Goal: Find specific page/section: Find specific page/section

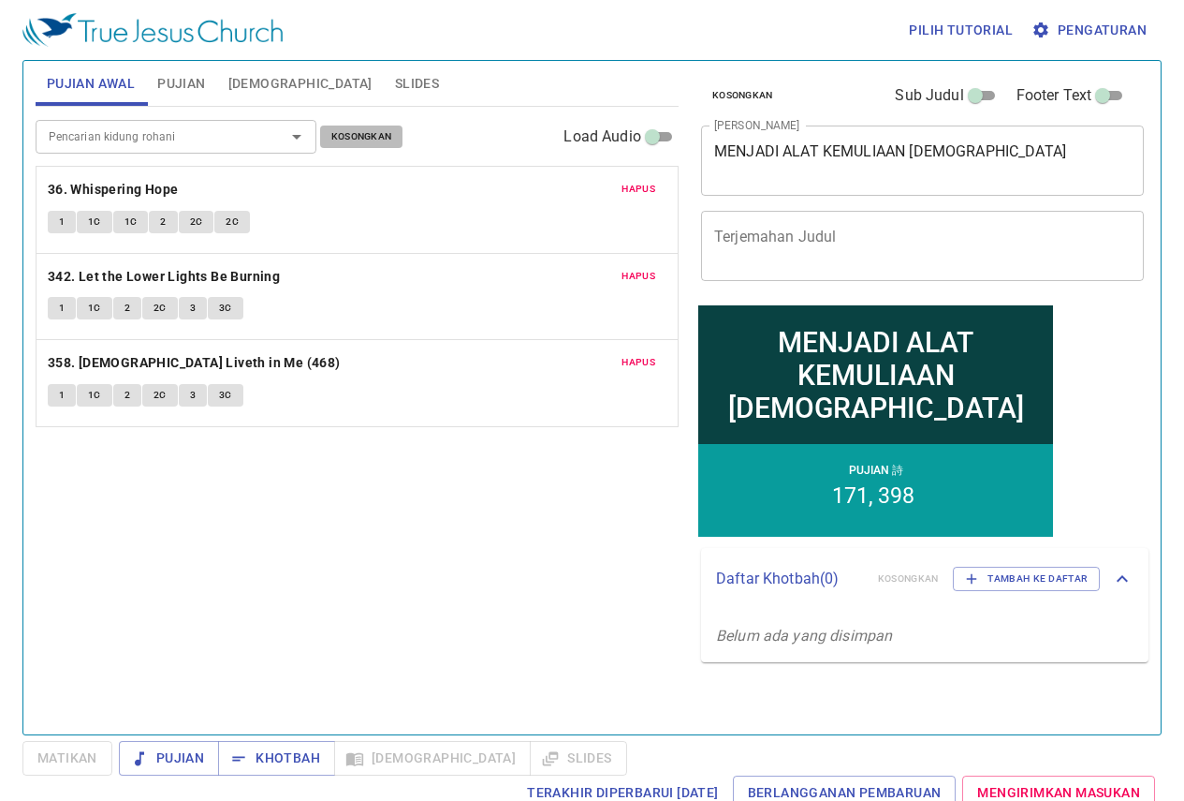
click at [379, 144] on span "Kosongkan" at bounding box center [361, 136] width 61 height 17
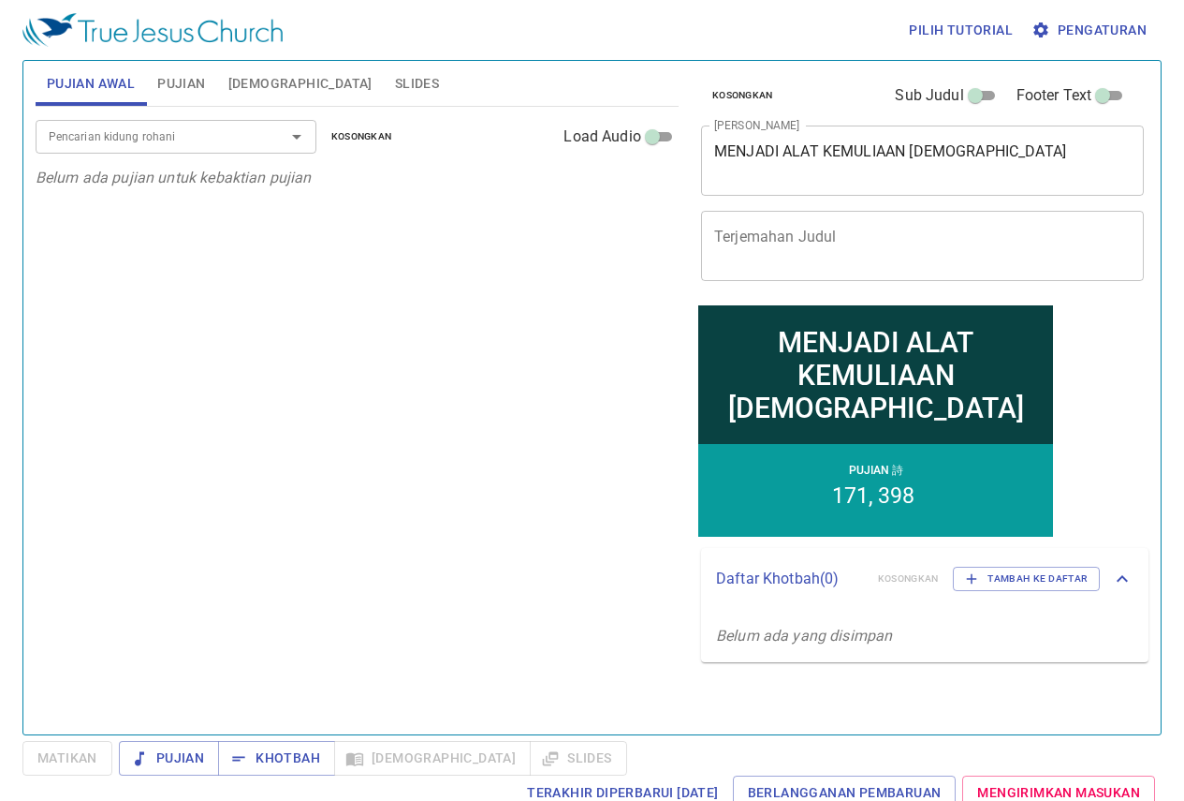
click at [168, 155] on div "Pencarian kidung rohani Pencarian kidung rohani Kosongkan Load Audio" at bounding box center [357, 137] width 643 height 60
click at [168, 141] on input "Pencarian kidung rohani" at bounding box center [148, 136] width 214 height 22
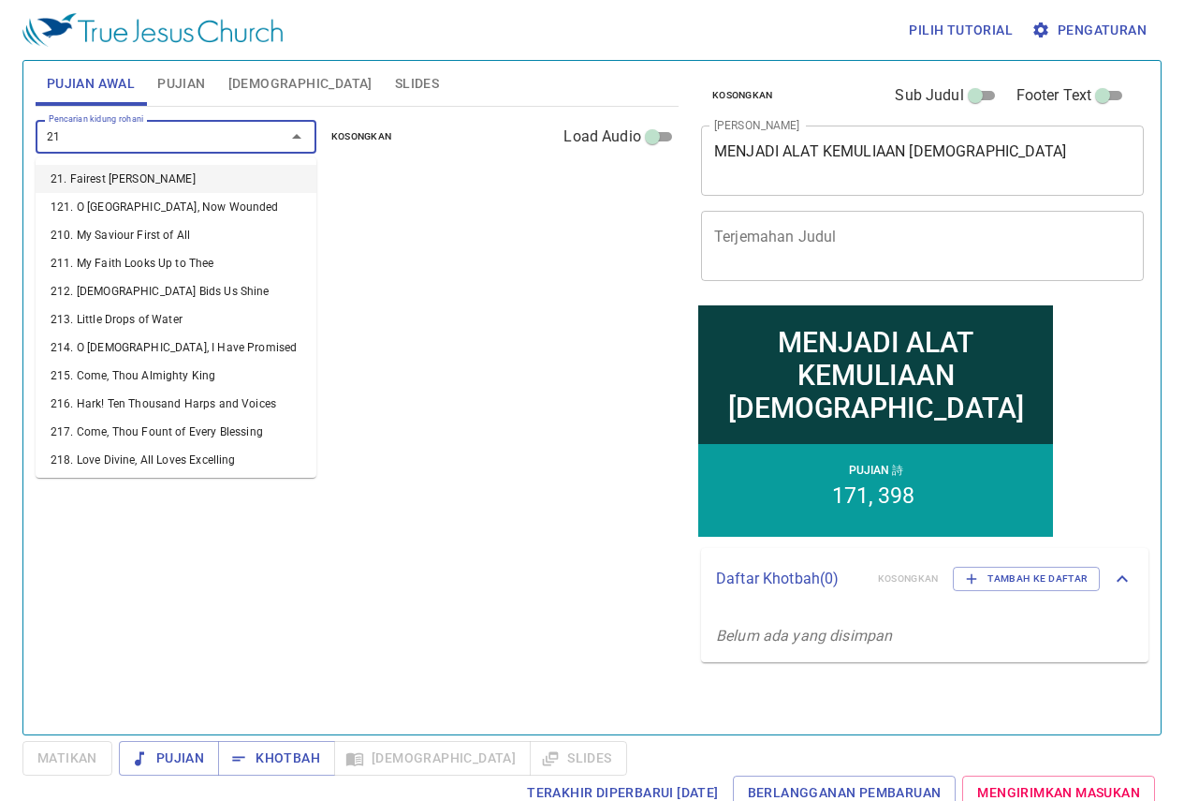
type input "219"
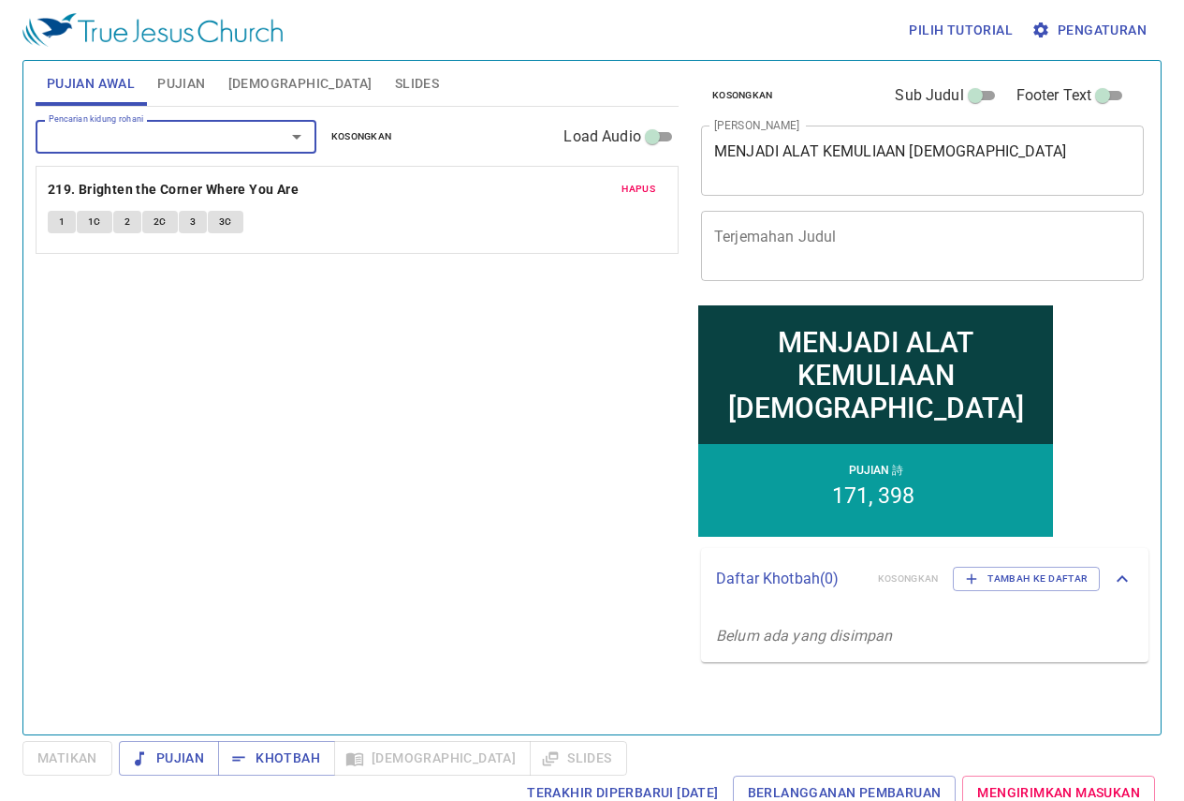
click at [168, 141] on input "Pencarian kidung rohani" at bounding box center [148, 136] width 214 height 22
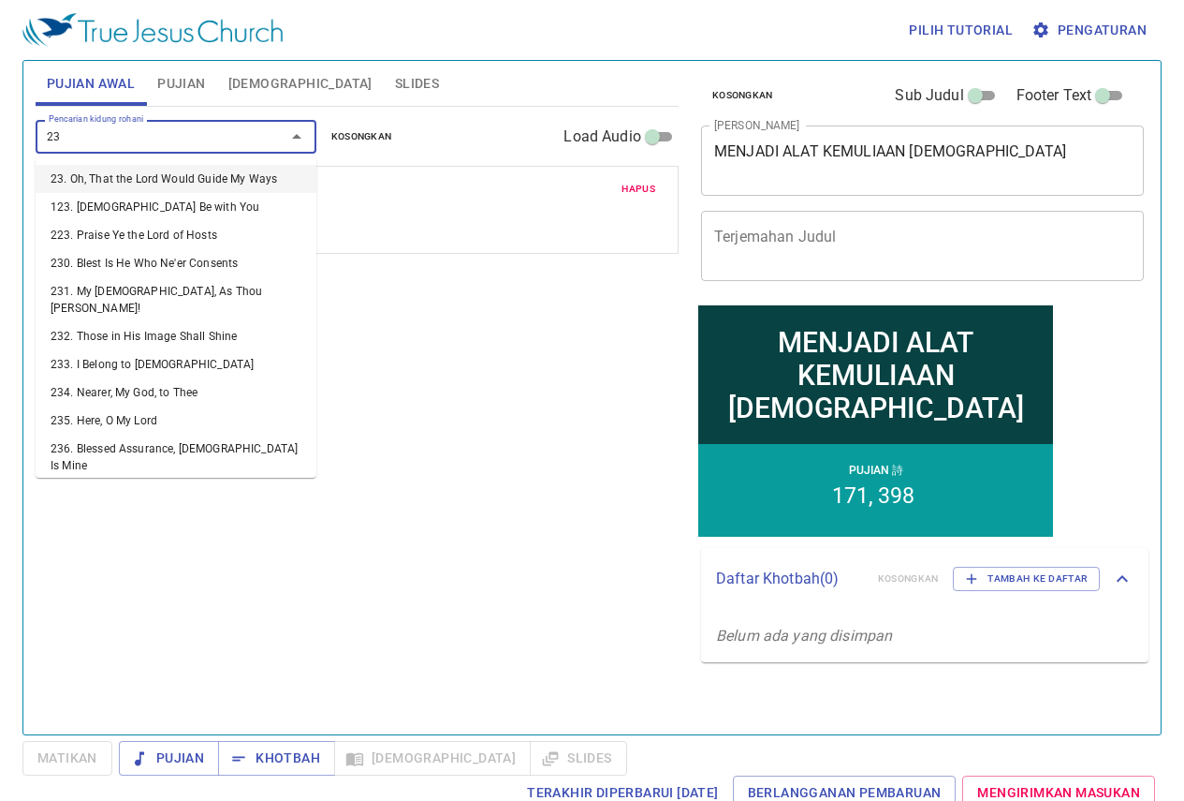
type input "237"
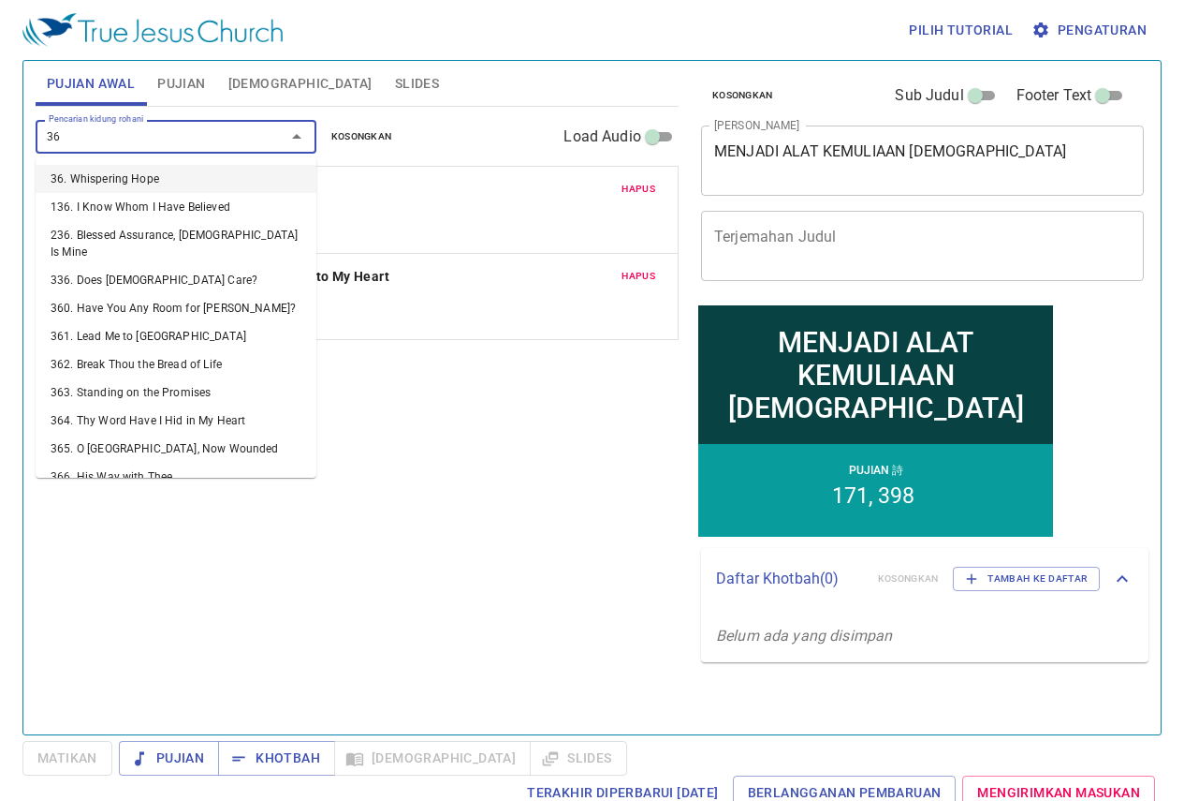
type input "364"
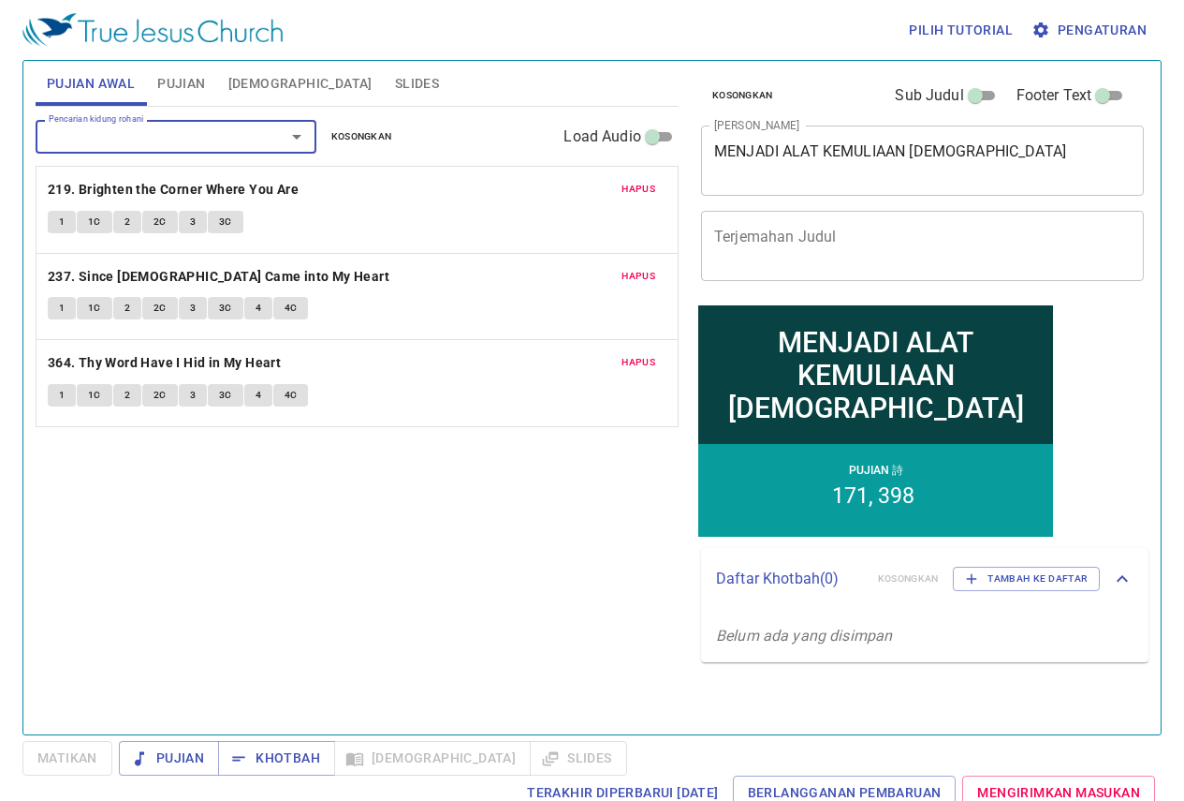
click at [205, 85] on span "Pujian" at bounding box center [181, 83] width 48 height 23
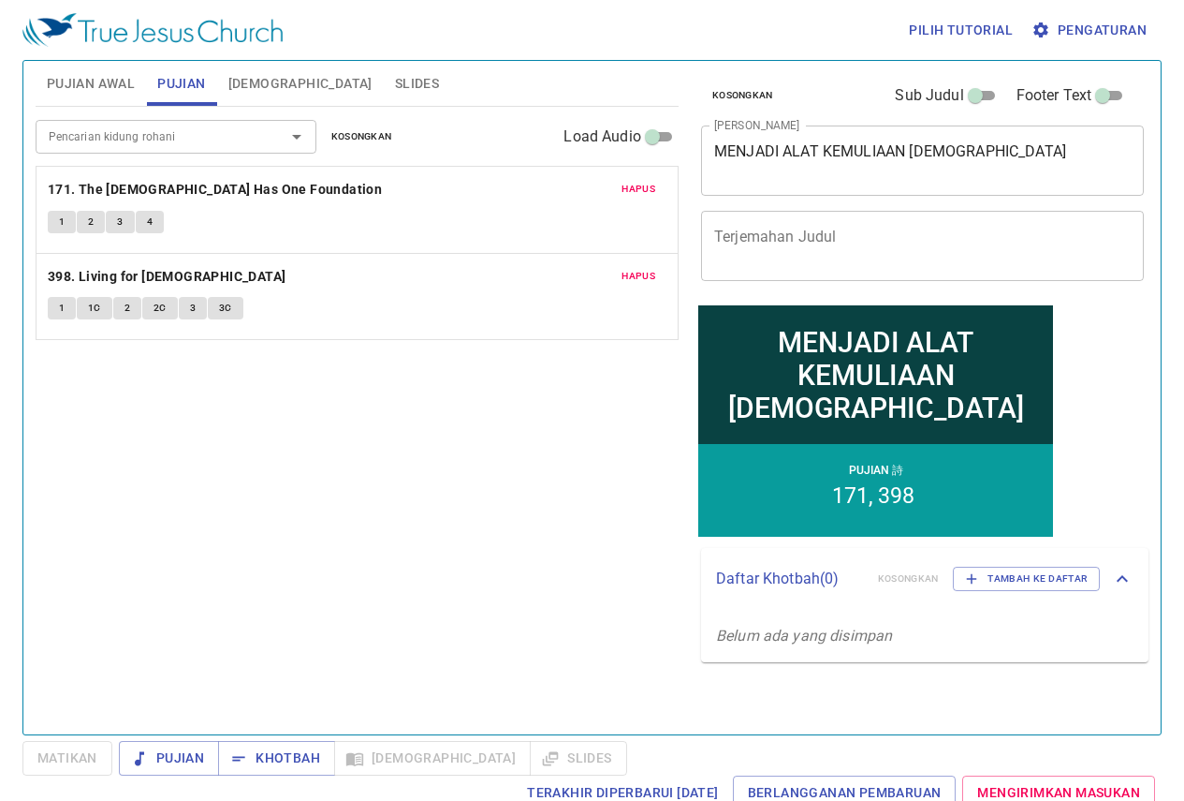
click at [779, 145] on textarea "MENJADI ALAT KEMULIAAN ALLAH" at bounding box center [922, 160] width 417 height 36
drag, startPoint x: 1014, startPoint y: 154, endPoint x: 705, endPoint y: 184, distance: 310.4
click at [705, 184] on div "MENJADI ALAT KEMULIAAN ALLAH x Judul Khotbah" at bounding box center [922, 160] width 443 height 70
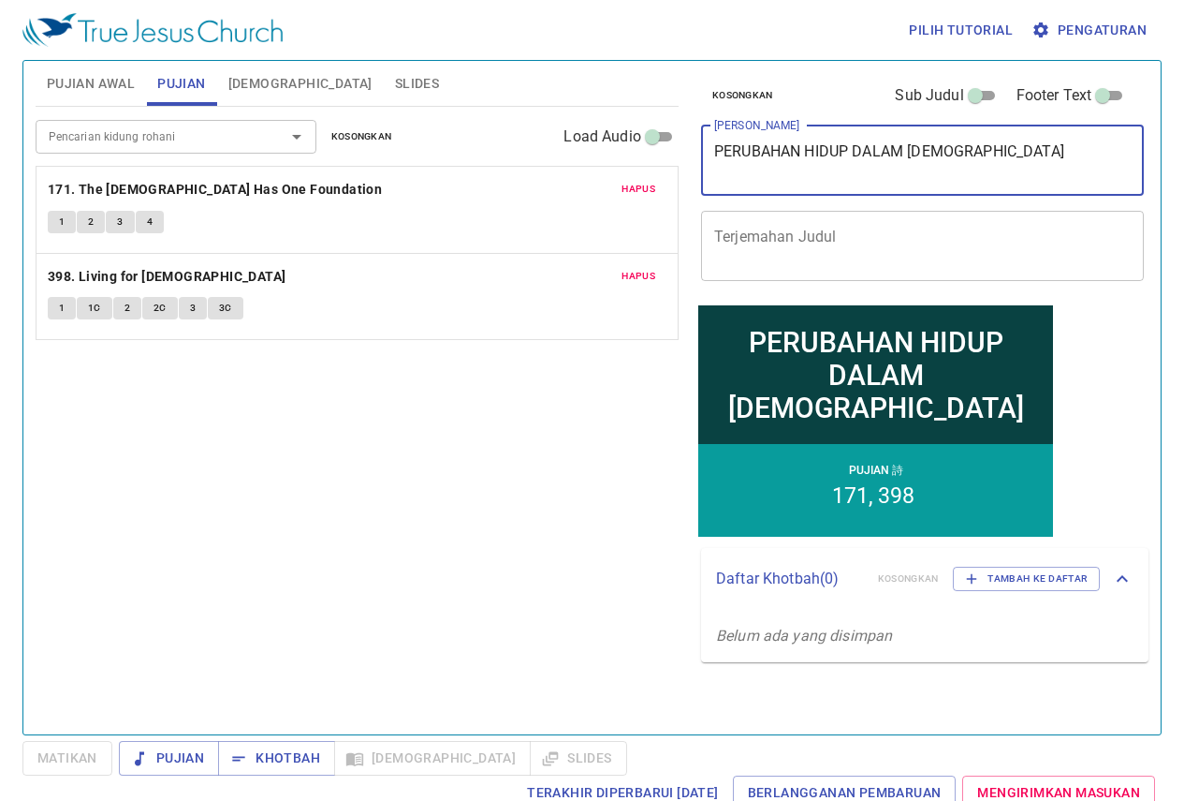
type textarea "PERUBAHAN HIDUP DALAM [DEMOGRAPHIC_DATA]"
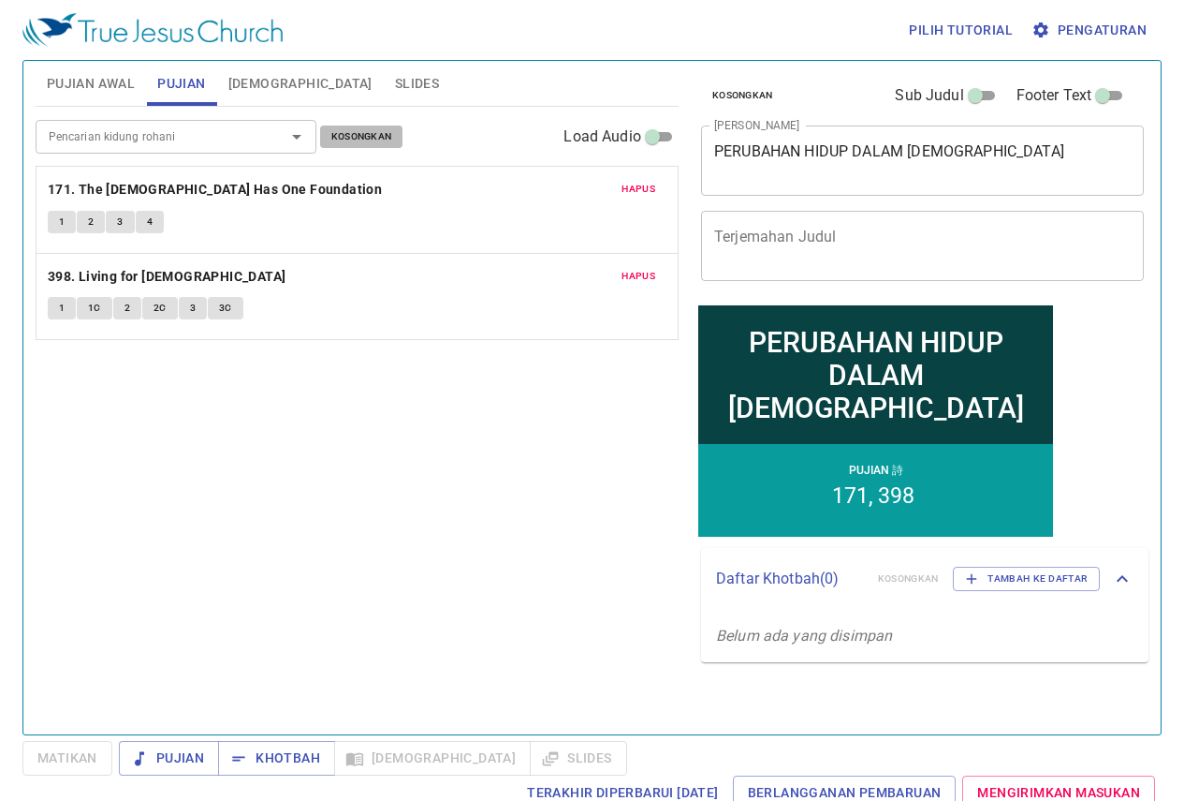
click at [338, 142] on span "Kosongkan" at bounding box center [361, 136] width 61 height 17
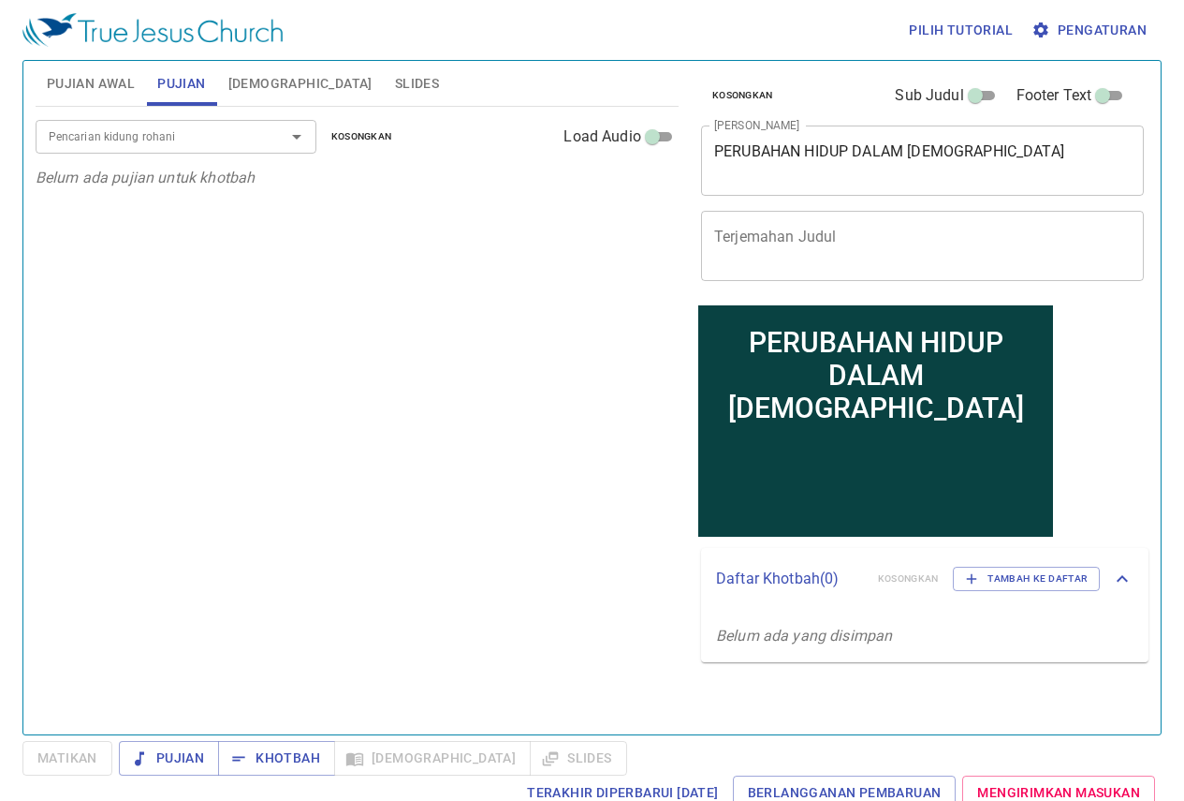
click at [179, 142] on input "Pencarian kidung rohani" at bounding box center [148, 136] width 214 height 22
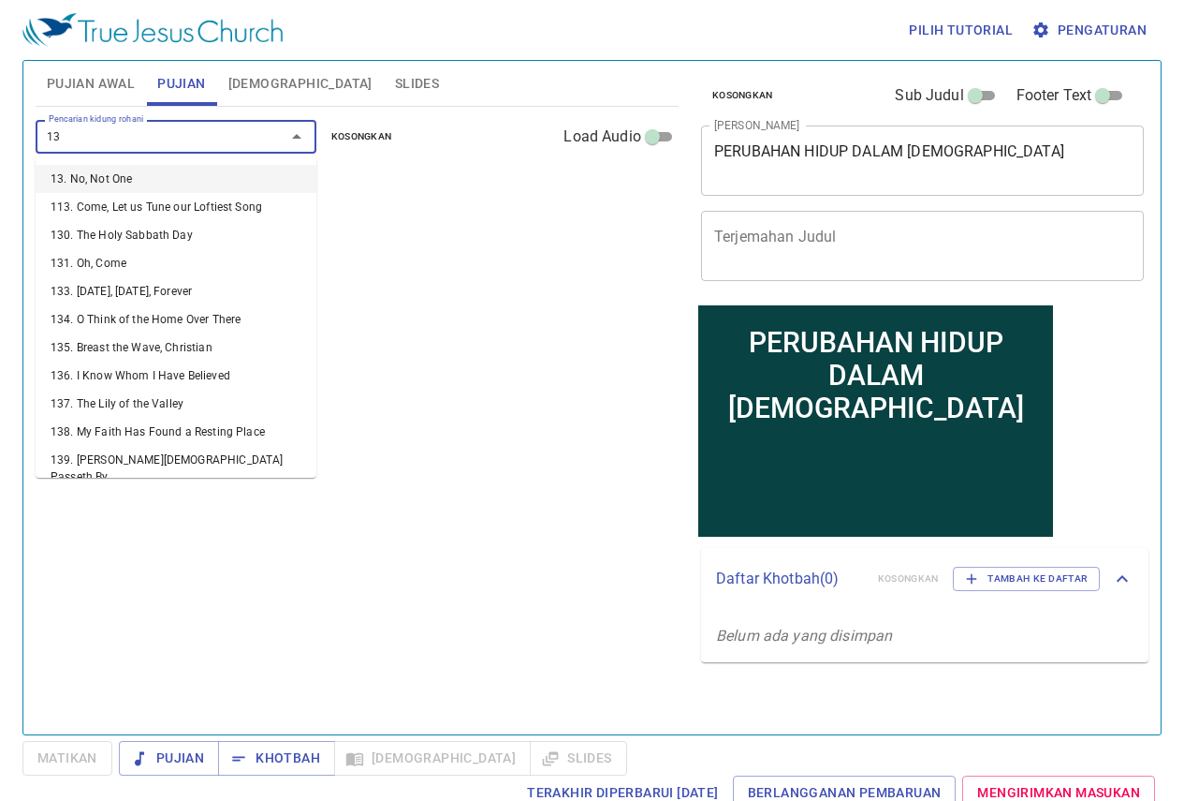
type input "130"
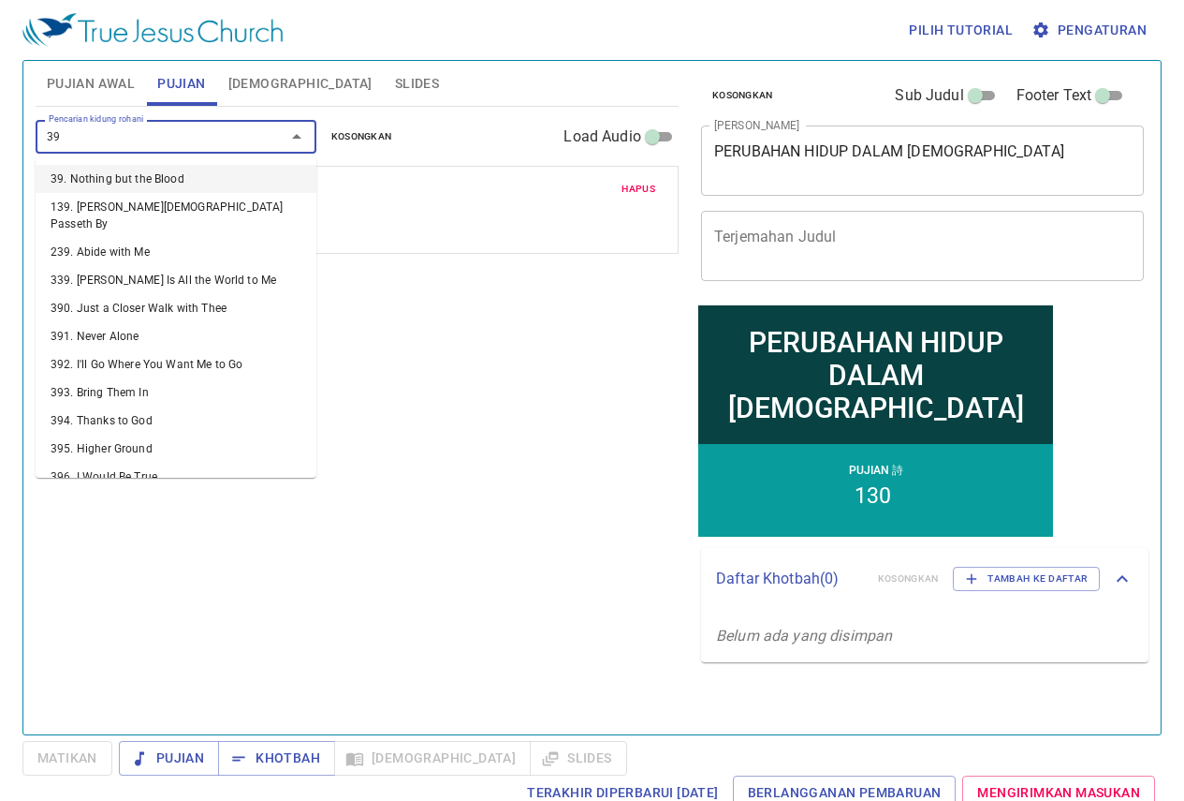
type input "397"
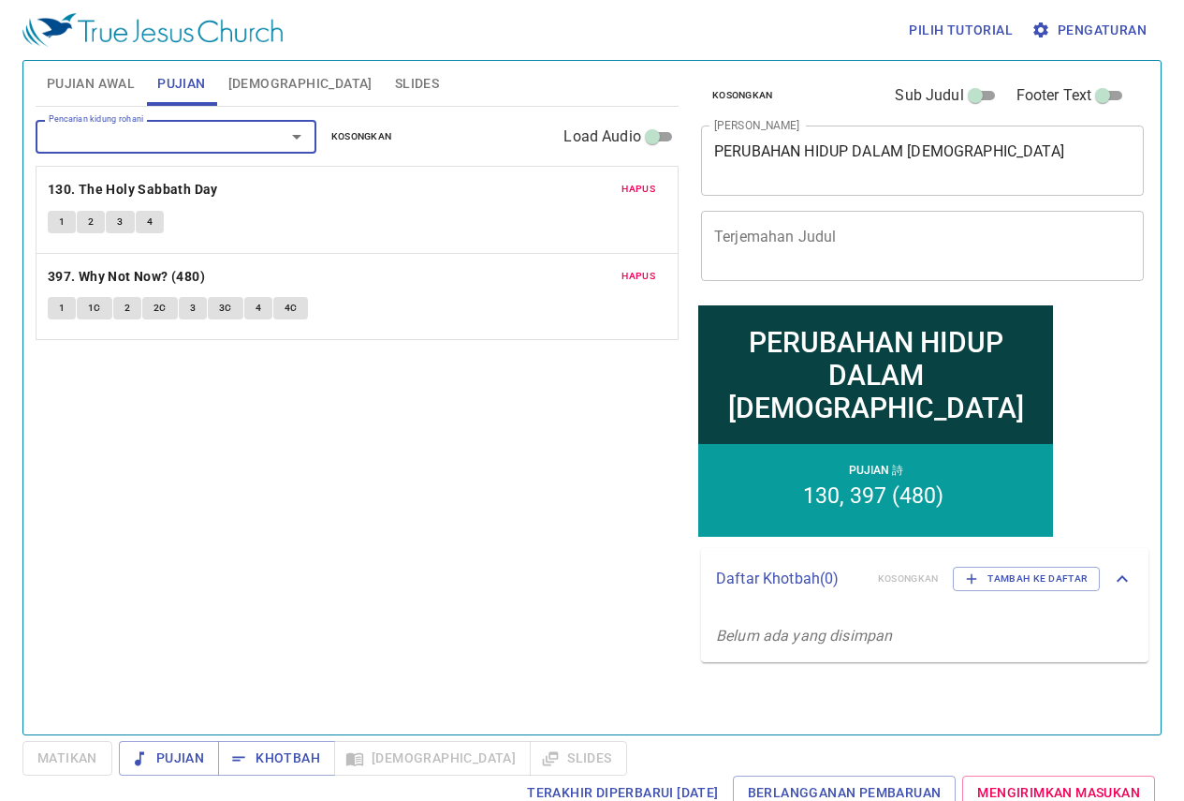
click at [615, 276] on button "Hapus" at bounding box center [639, 276] width 56 height 22
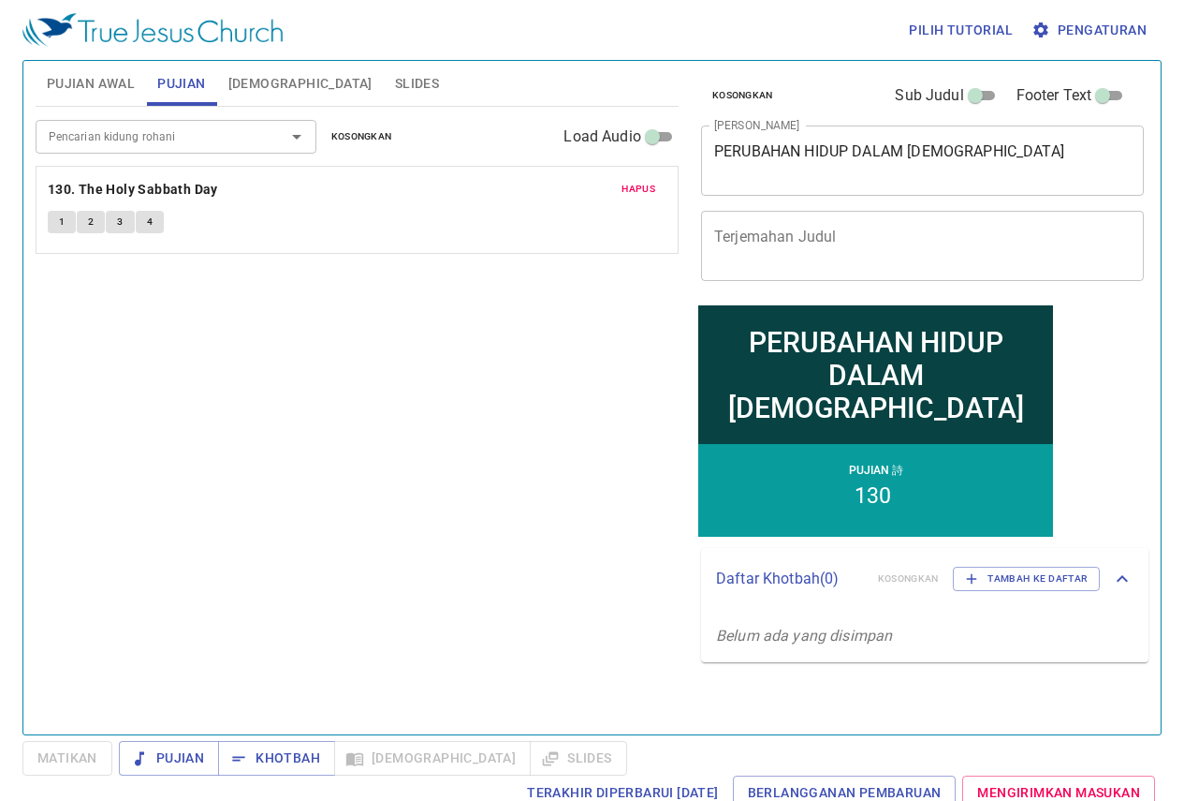
click at [199, 130] on input "Pencarian kidung rohani" at bounding box center [148, 136] width 214 height 22
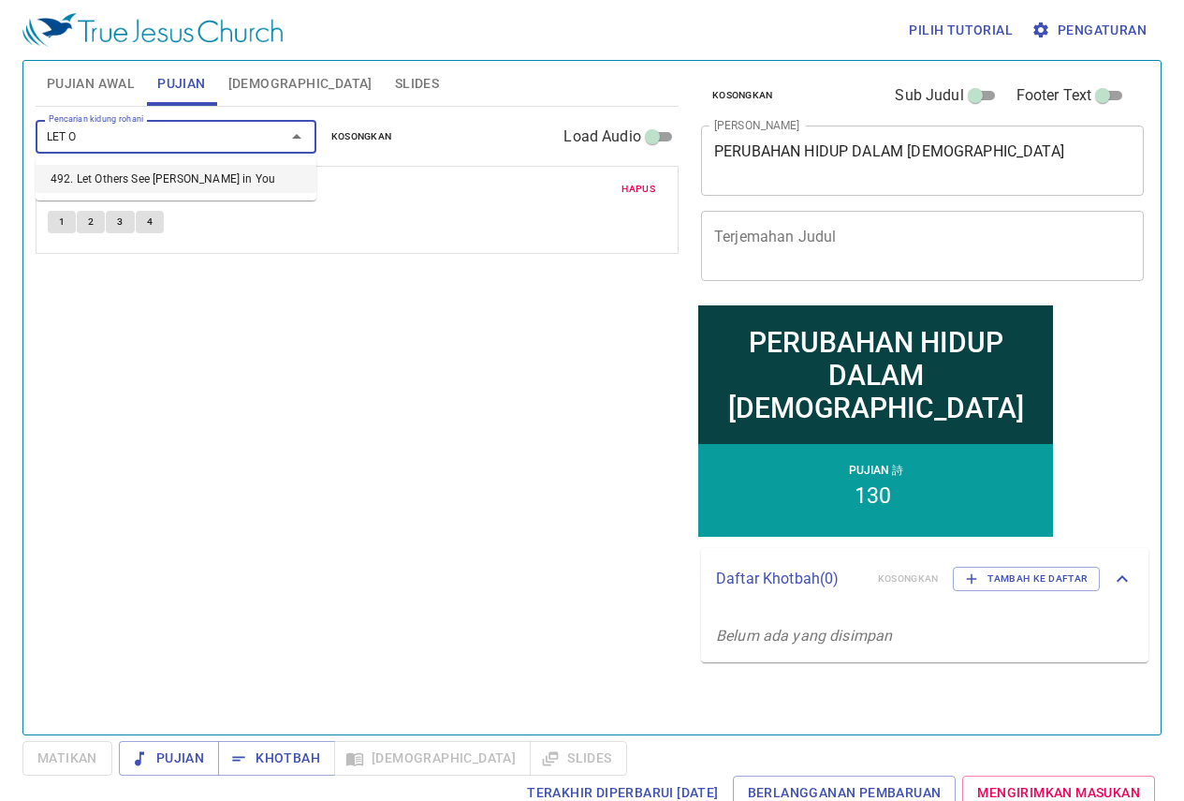
type input "LET OT"
click at [198, 164] on ul "492. Let Others See Jesus in You" at bounding box center [176, 178] width 281 height 43
click at [199, 184] on li "492. Let Others See Jesus in You" at bounding box center [176, 179] width 281 height 28
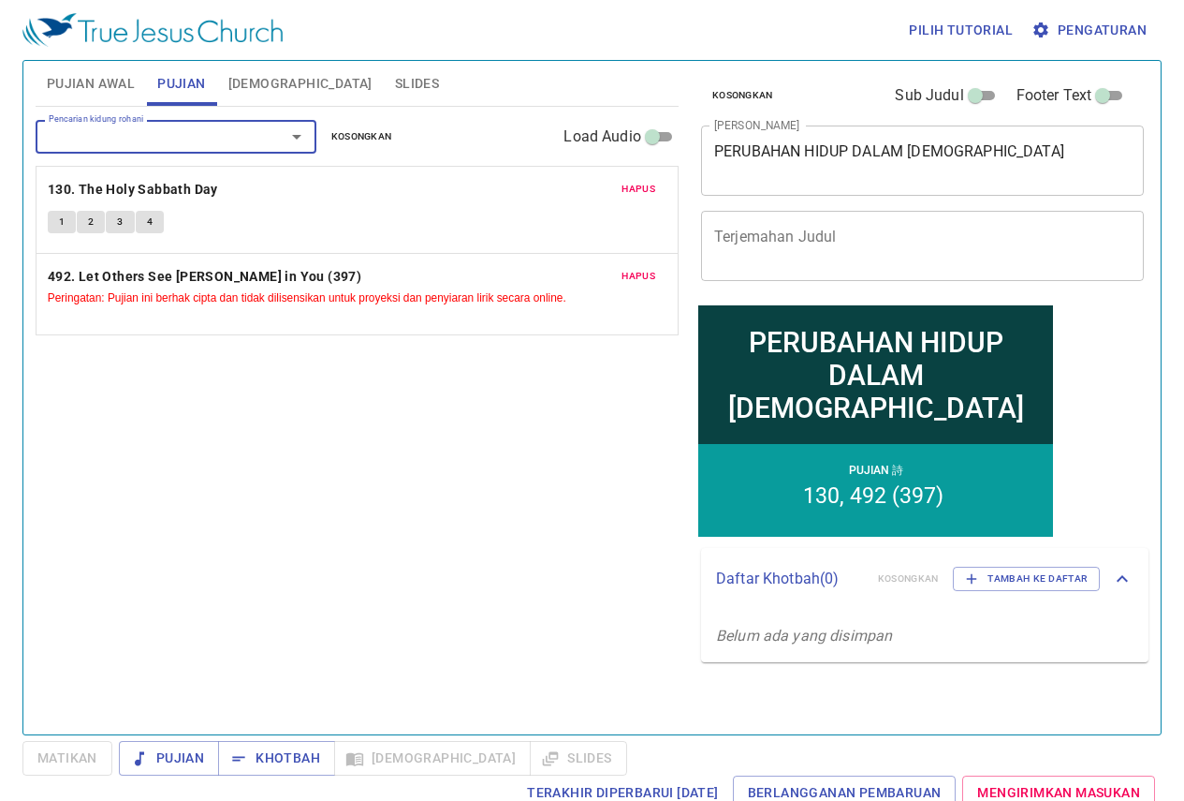
click at [357, 502] on div "Pencarian kidung rohani Pencarian kidung rohani Kosongkan Load Audio Hapus 130.…" at bounding box center [357, 412] width 643 height 611
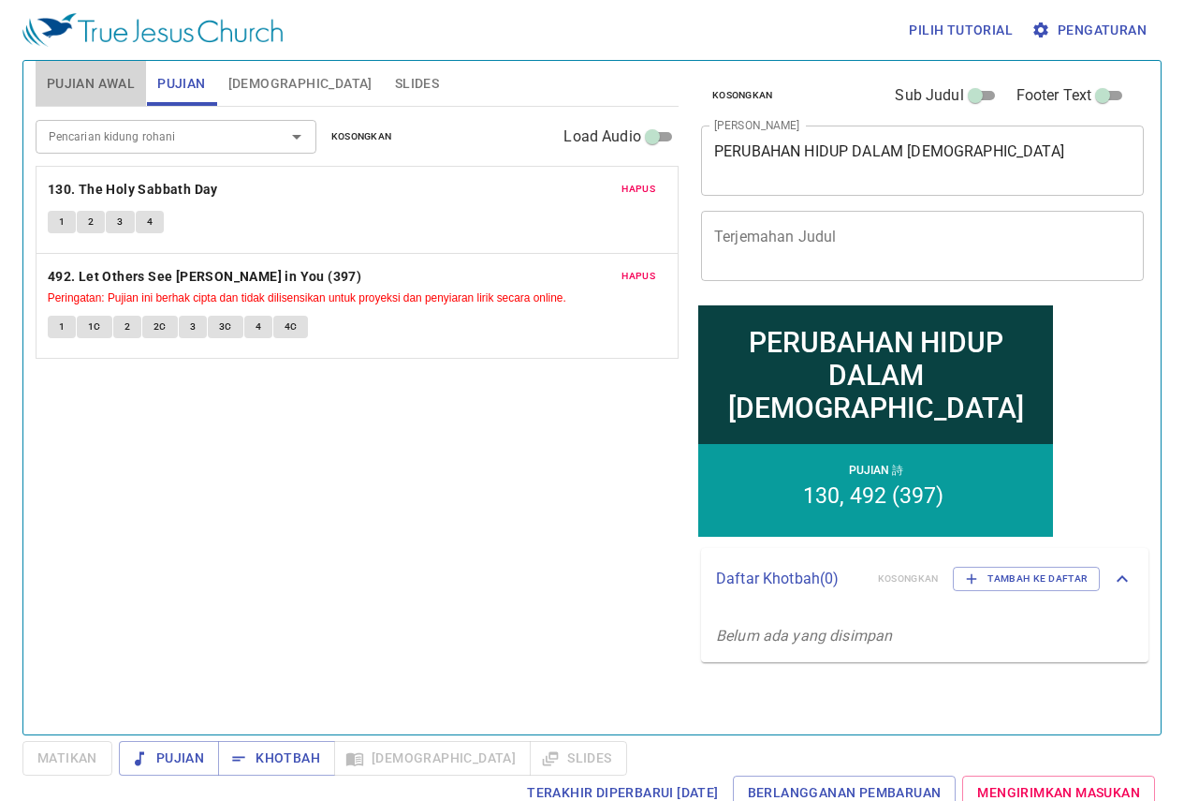
click at [118, 84] on span "Pujian Awal" at bounding box center [91, 83] width 88 height 23
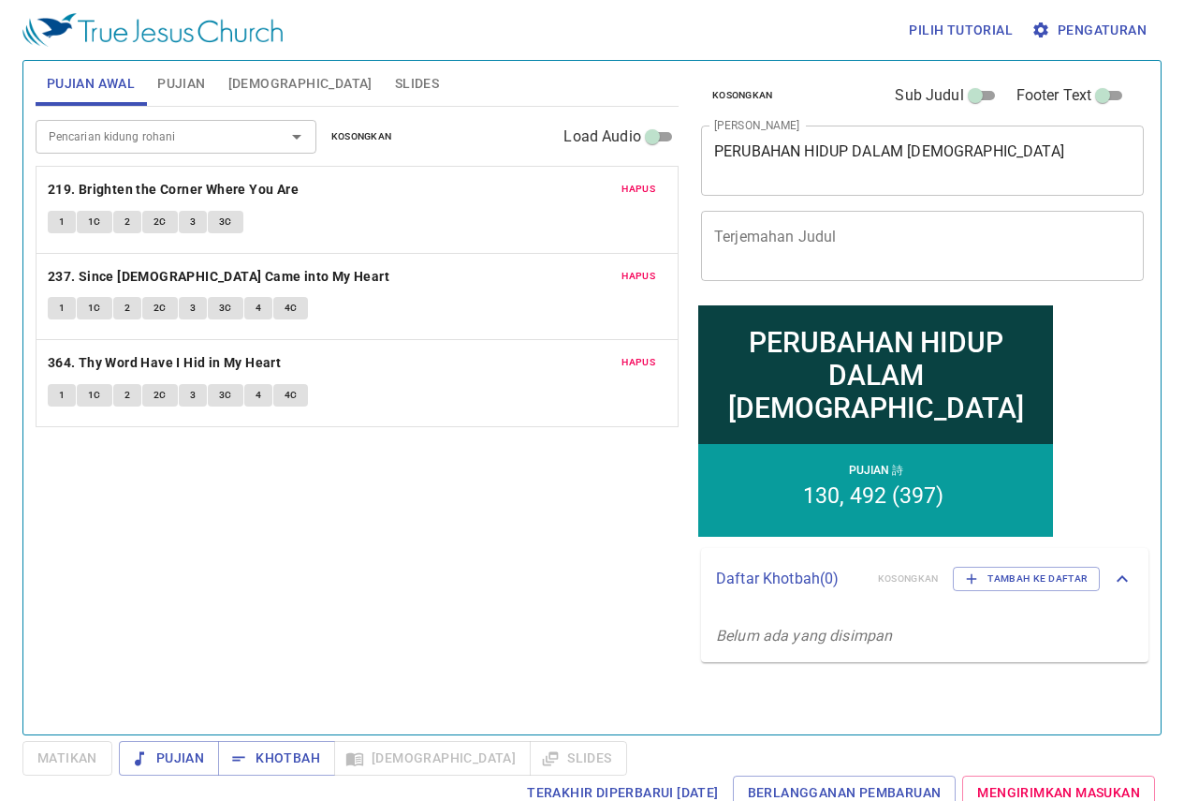
click at [395, 81] on span "Slides" at bounding box center [417, 83] width 44 height 23
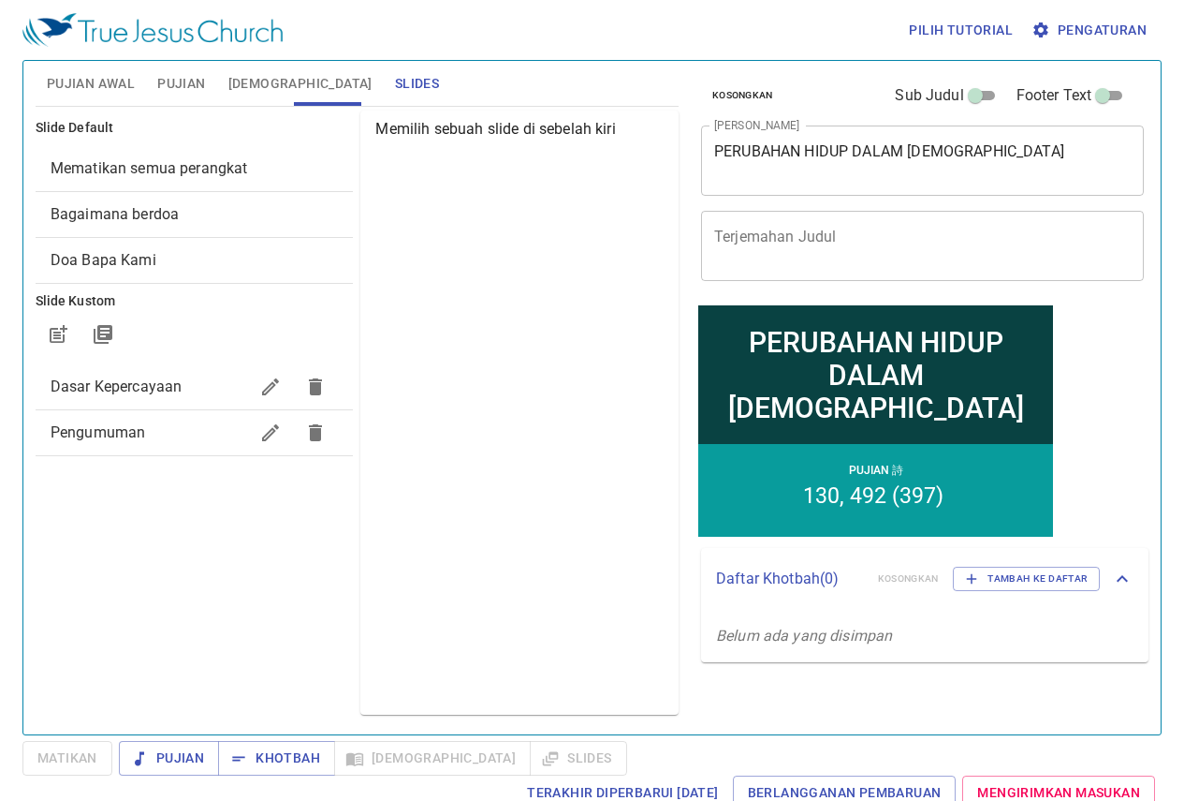
click at [169, 155] on div "Mematikan semua perangkat" at bounding box center [195, 168] width 318 height 45
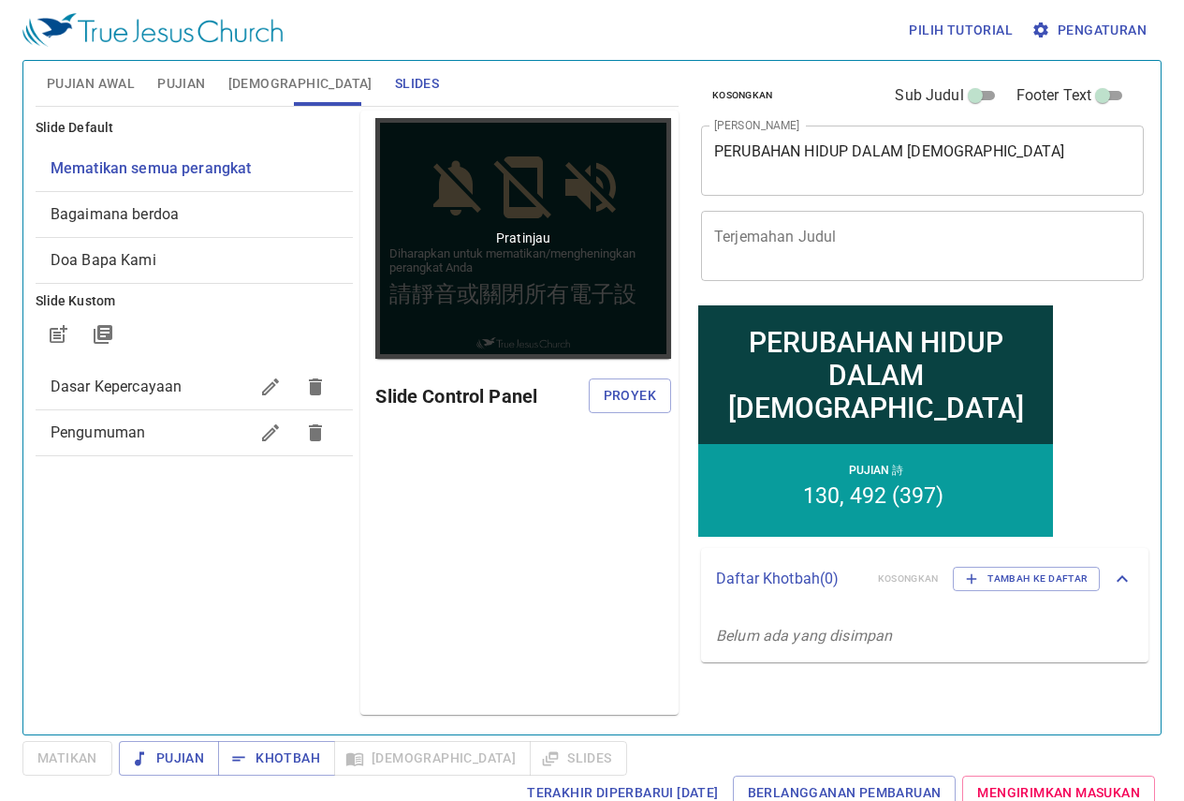
drag, startPoint x: 667, startPoint y: 387, endPoint x: 397, endPoint y: 227, distance: 313.6
click at [397, 227] on div "Pratinjau Slide Control Panel Proyek" at bounding box center [519, 412] width 318 height 604
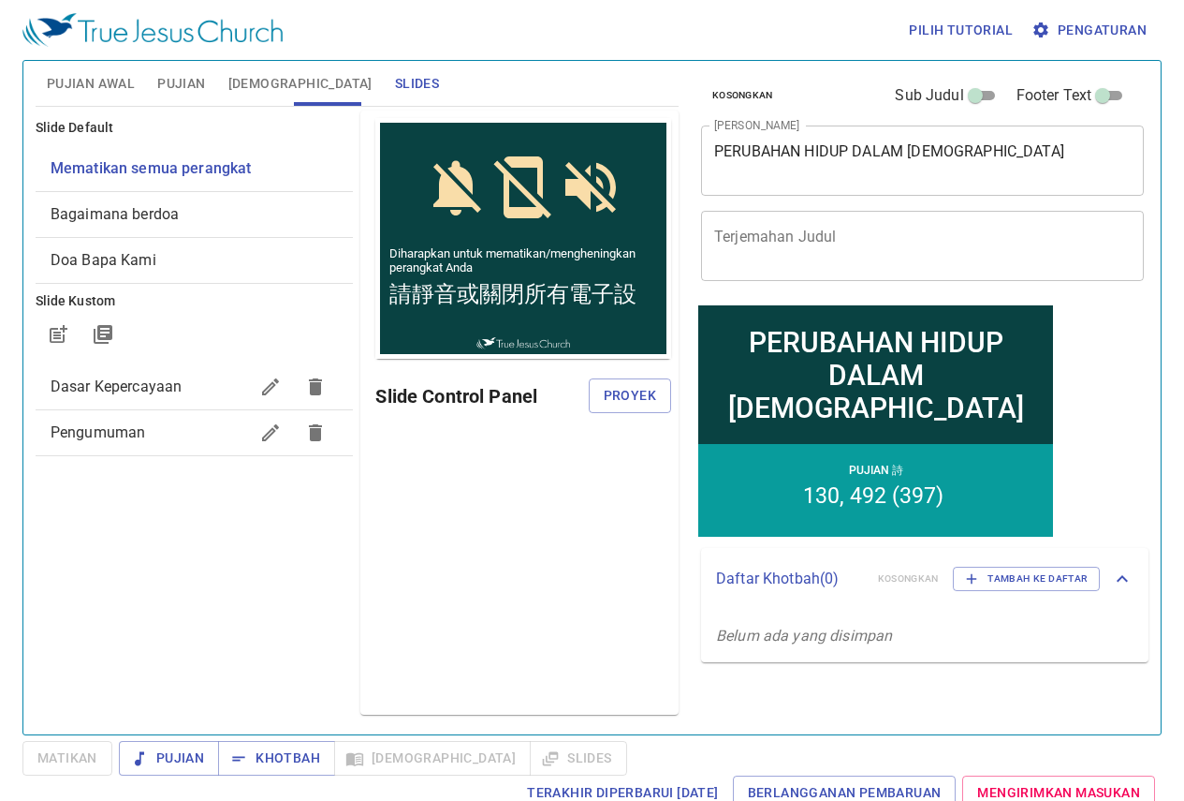
click at [1067, 13] on button "Pengaturan" at bounding box center [1091, 30] width 126 height 35
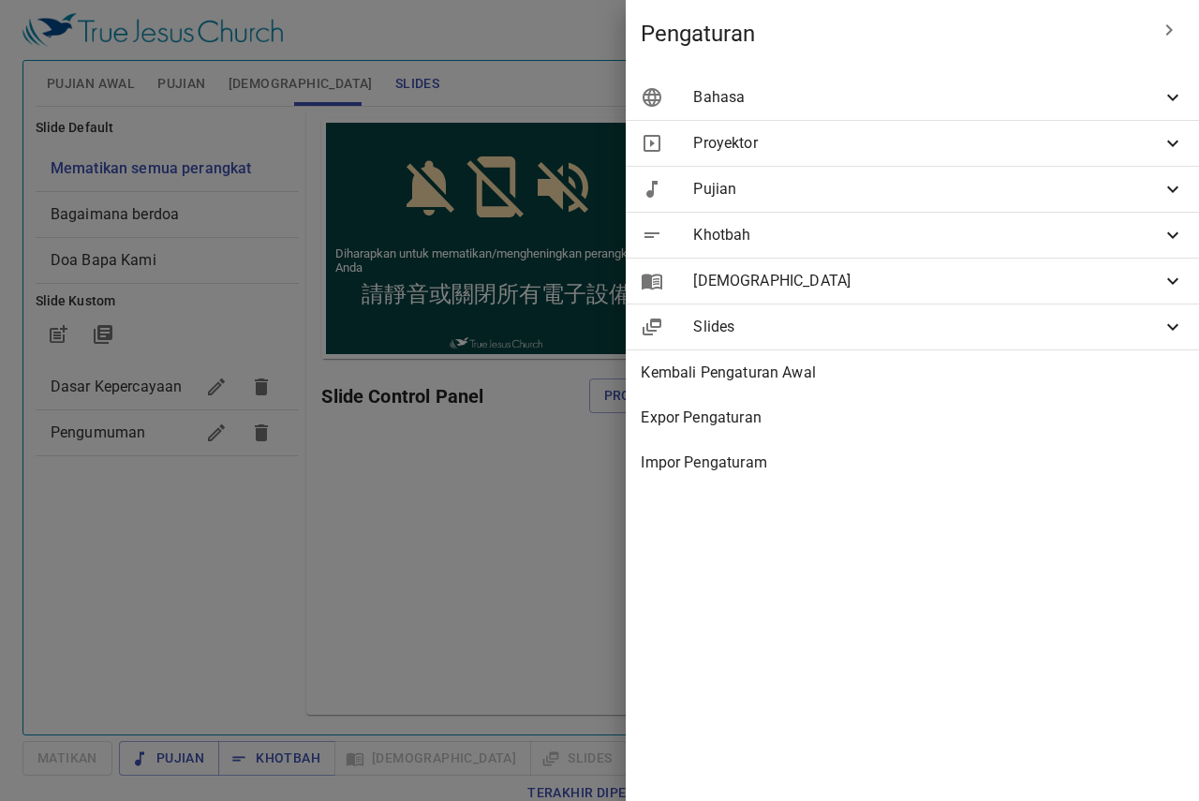
click at [1063, 101] on span "Bahasa" at bounding box center [927, 97] width 468 height 22
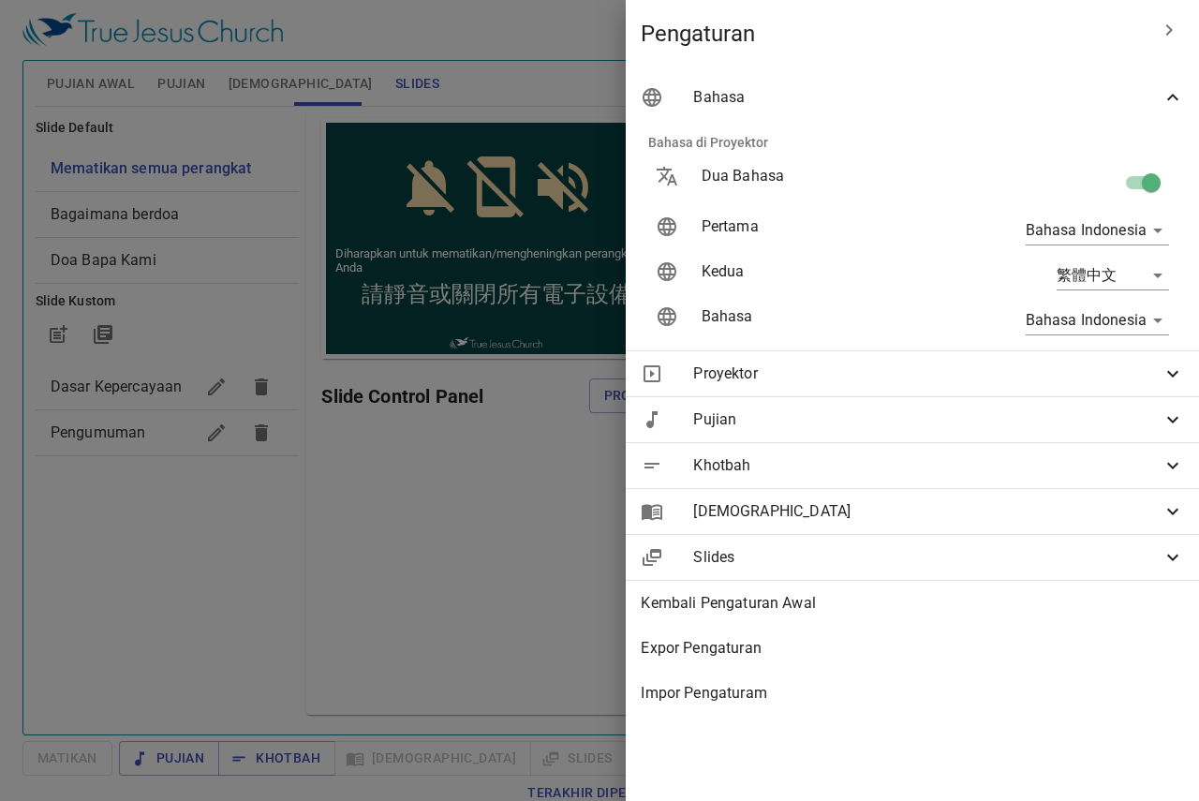
click at [1058, 183] on div at bounding box center [1071, 183] width 226 height 66
click at [1126, 178] on input "checkbox" at bounding box center [1150, 187] width 107 height 36
checkbox input "false"
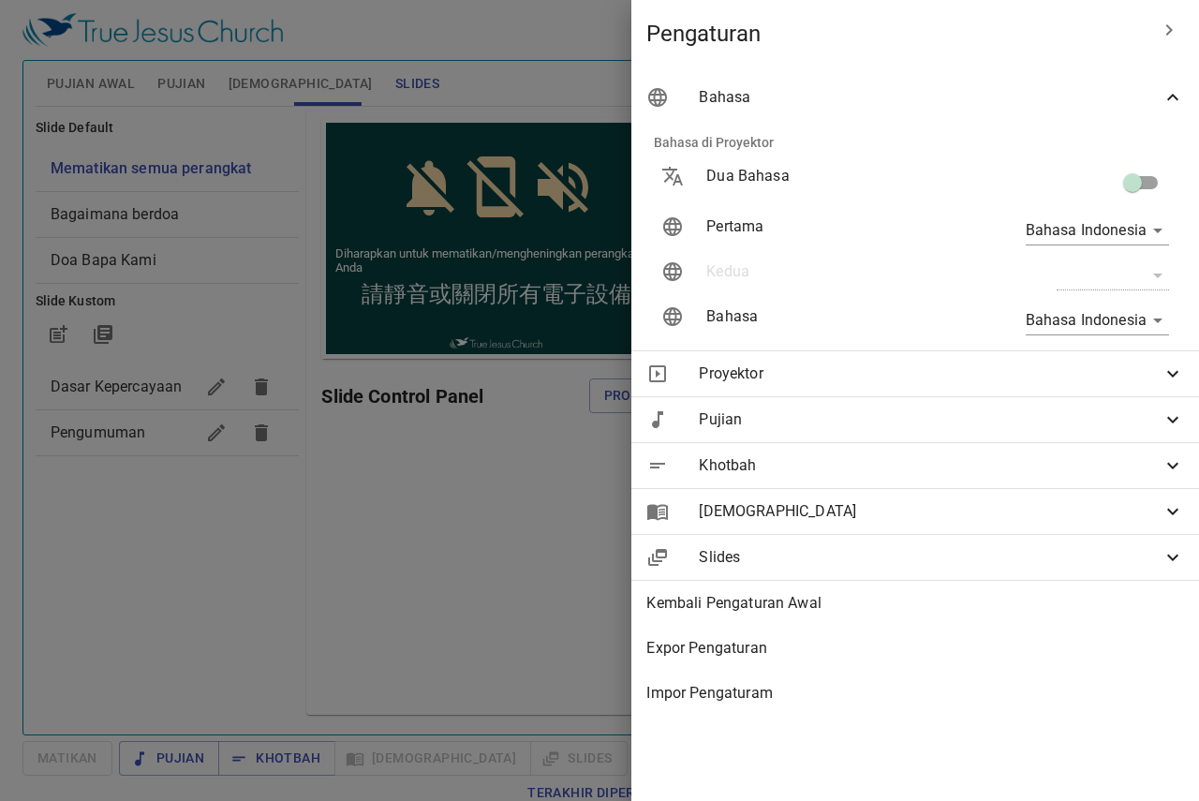
click at [578, 132] on div at bounding box center [599, 400] width 1199 height 801
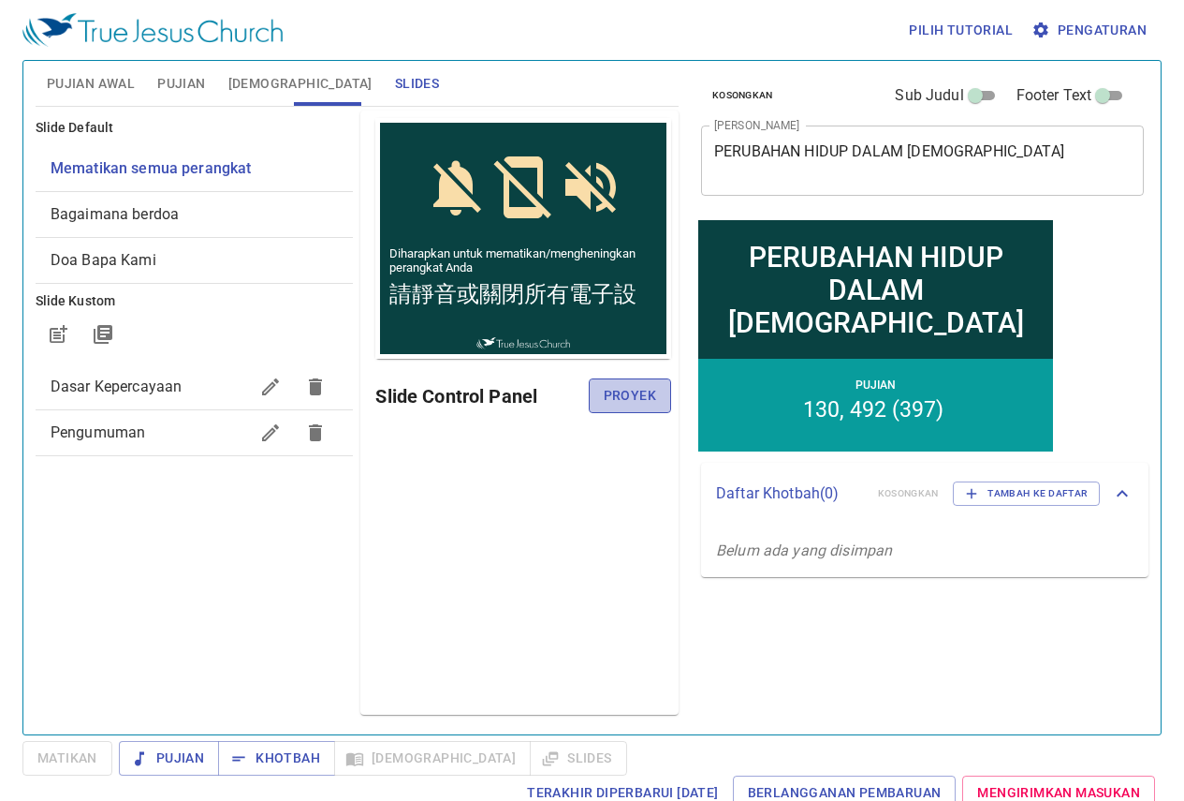
click at [630, 398] on span "Proyek" at bounding box center [630, 395] width 52 height 23
click at [360, 634] on div "Pratinjau Slide Control Panel" at bounding box center [519, 412] width 318 height 604
click at [265, 81] on span "[DEMOGRAPHIC_DATA]" at bounding box center [300, 83] width 144 height 23
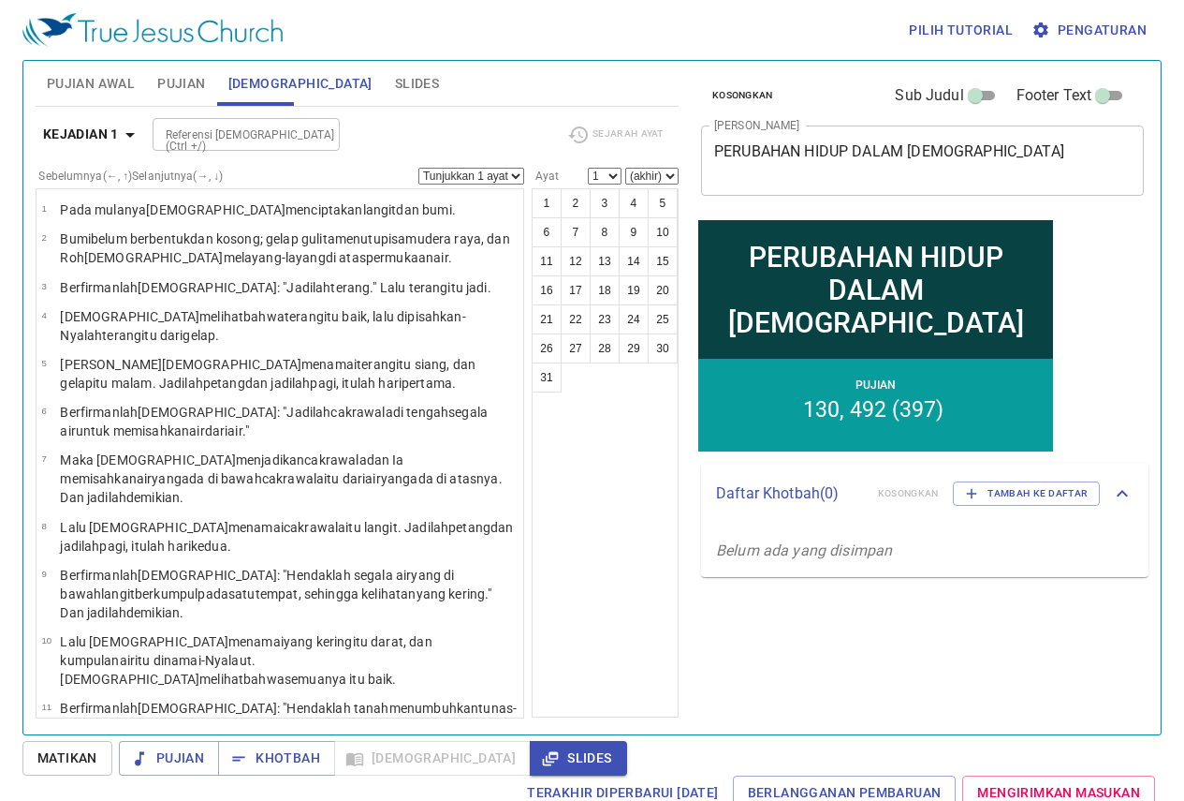
click at [395, 81] on span "Slides" at bounding box center [417, 83] width 44 height 23
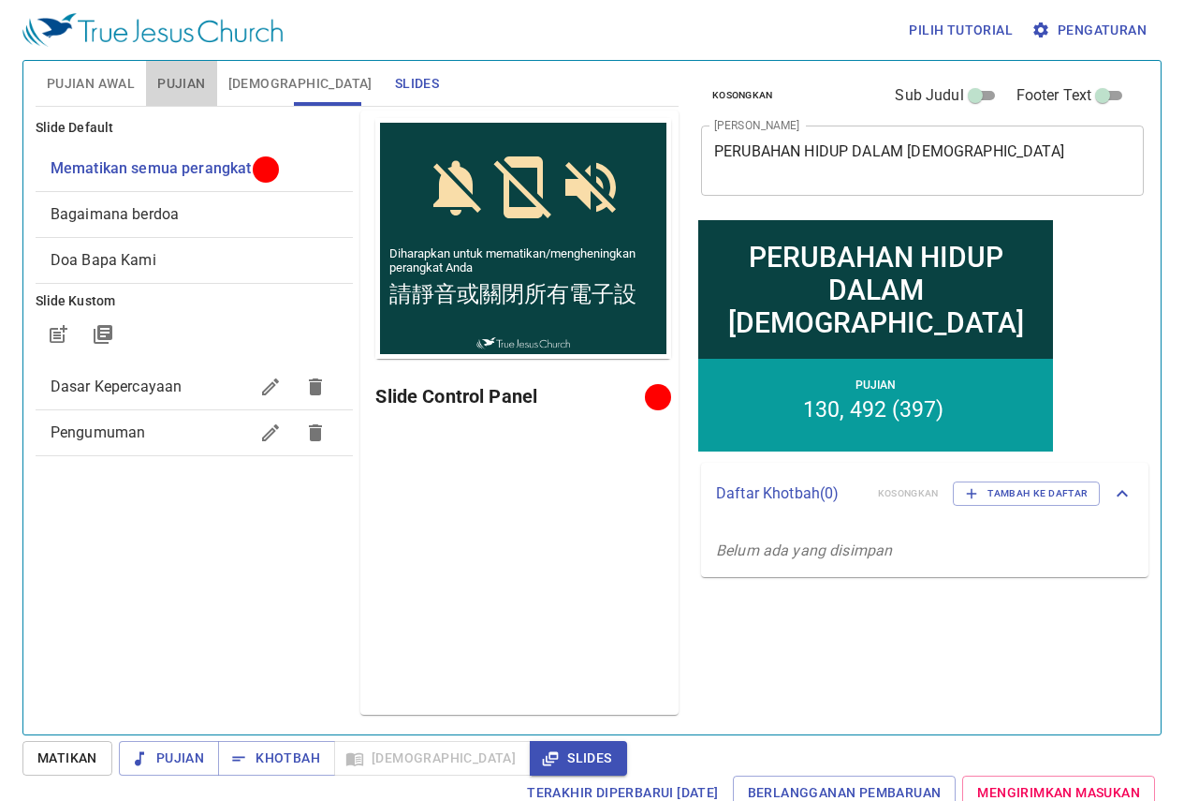
click at [181, 76] on span "Pujian" at bounding box center [181, 83] width 48 height 23
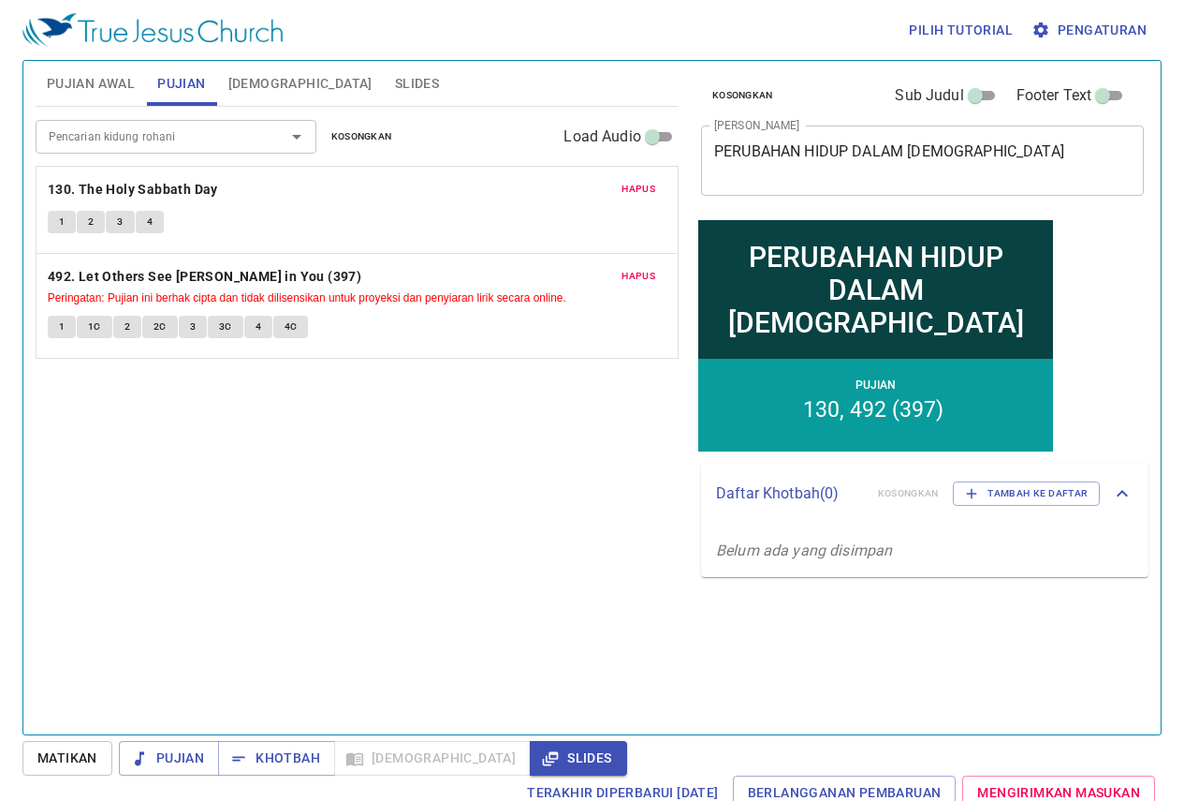
click at [102, 84] on span "Pujian Awal" at bounding box center [91, 83] width 88 height 23
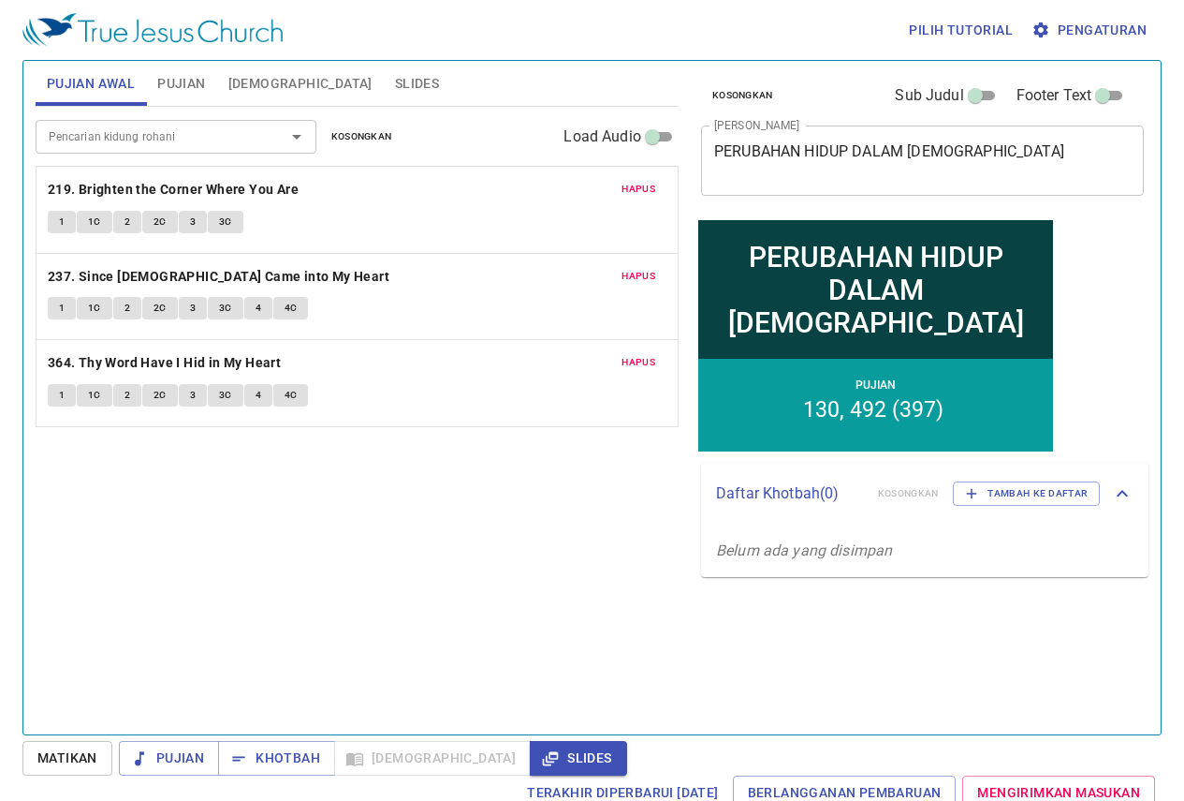
click at [458, 548] on div "Pencarian kidung rohani Pencarian kidung rohani Kosongkan Load Audio Hapus 219.…" at bounding box center [357, 412] width 643 height 611
click at [395, 81] on span "Slides" at bounding box center [417, 83] width 44 height 23
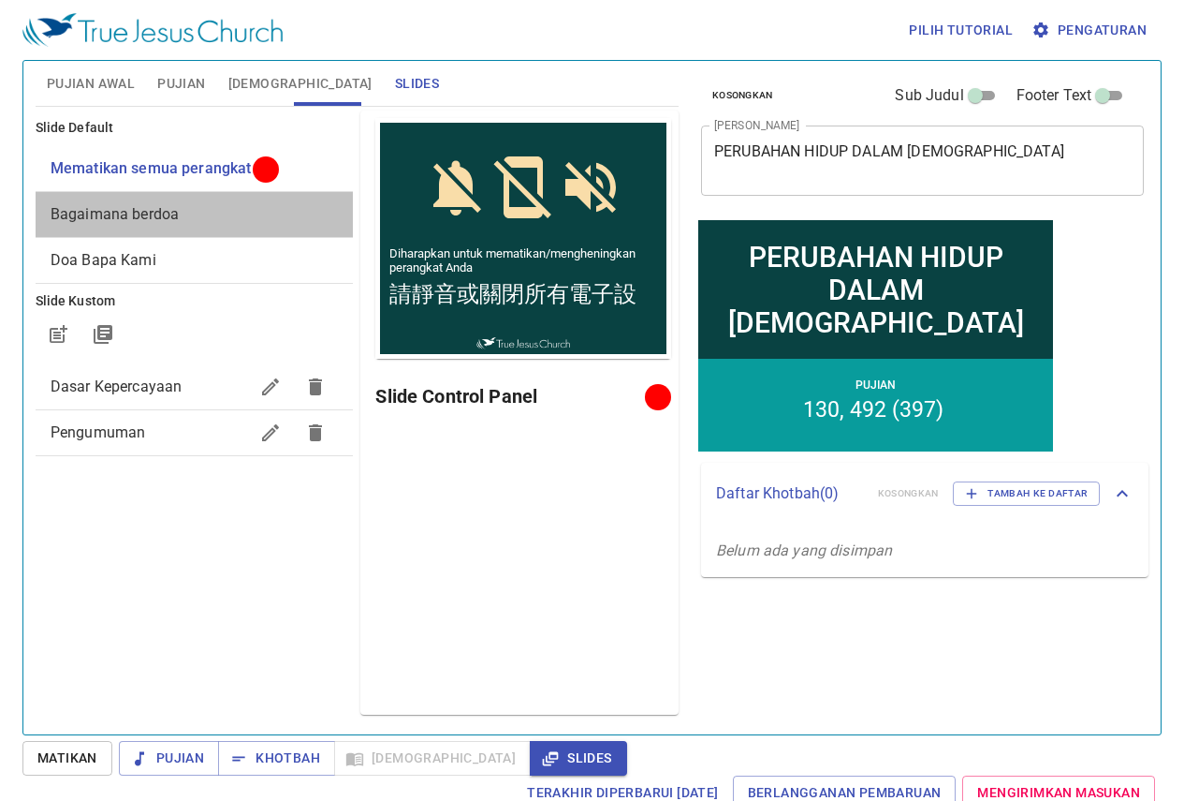
click at [214, 233] on div "Bagaimana berdoa" at bounding box center [195, 214] width 318 height 45
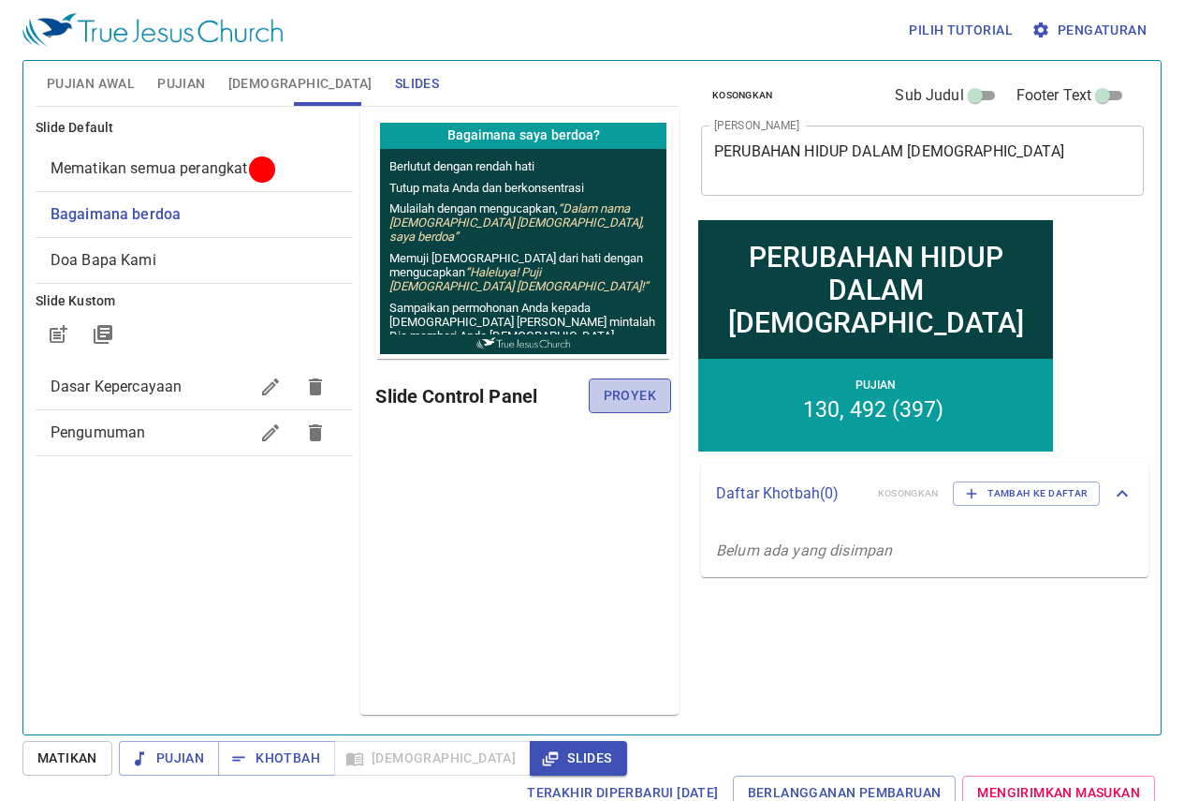
click at [621, 395] on span "Proyek" at bounding box center [630, 395] width 52 height 23
click at [176, 776] on div "Terakhir Diperbarui 22/9/2025 Berlangganan Pembaruan Mengirimkan Masukan" at bounding box center [592, 792] width 1140 height 35
click at [177, 771] on button "Pujian" at bounding box center [169, 758] width 100 height 35
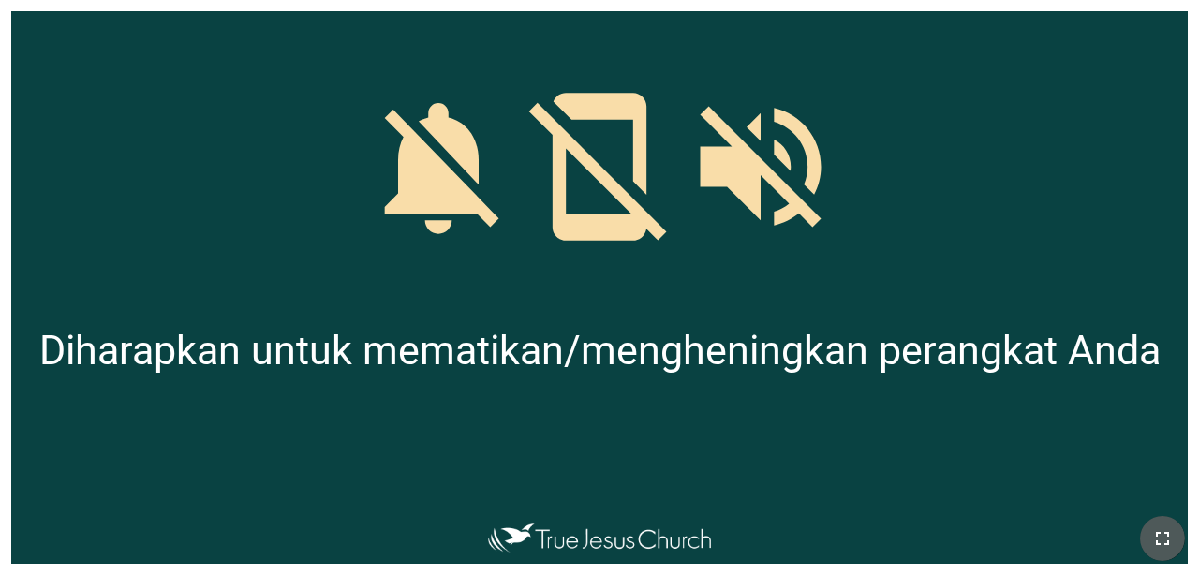
click at [748, 522] on button "button" at bounding box center [1162, 538] width 45 height 45
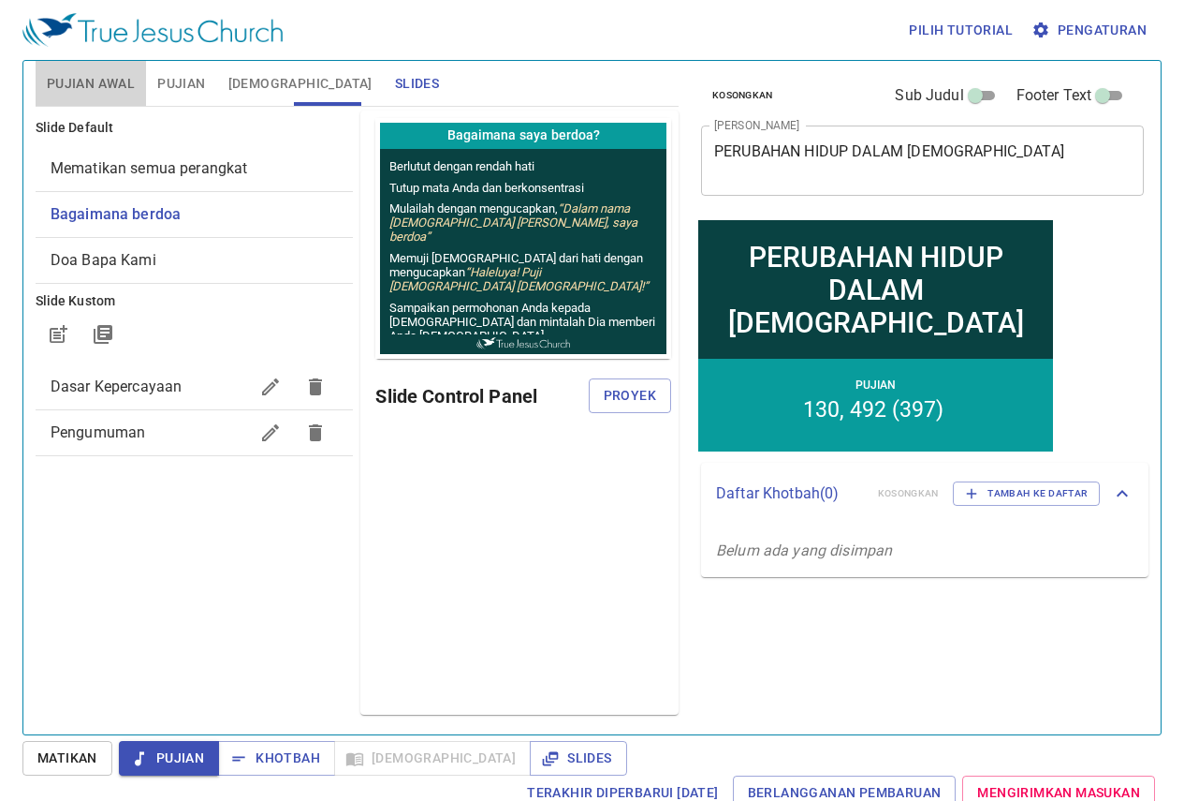
click at [123, 91] on span "Pujian Awal" at bounding box center [91, 83] width 88 height 23
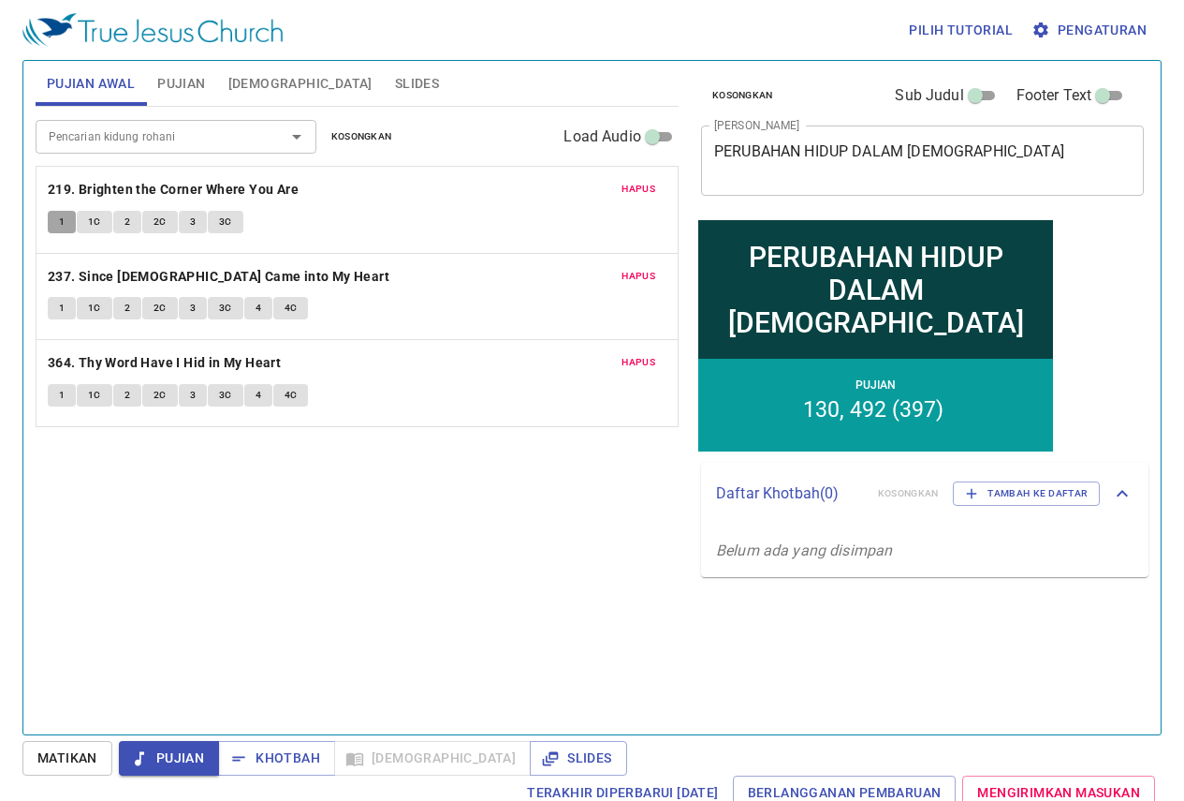
click at [52, 225] on button "1" at bounding box center [62, 222] width 28 height 22
click at [98, 223] on span "1C" at bounding box center [94, 221] width 13 height 17
click at [122, 224] on button "2" at bounding box center [127, 222] width 28 height 22
click at [261, 302] on button "4" at bounding box center [258, 308] width 28 height 22
click at [292, 309] on span "4C" at bounding box center [291, 308] width 13 height 17
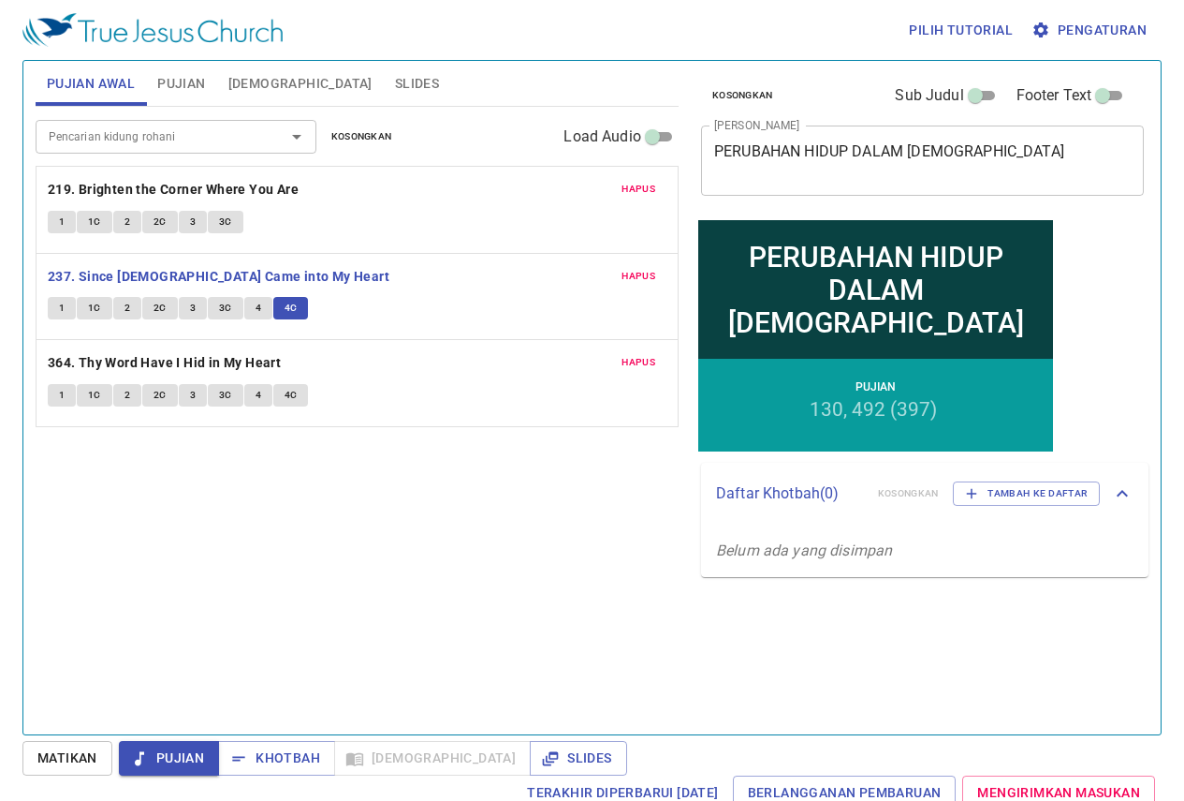
click at [63, 394] on span "1" at bounding box center [62, 395] width 6 height 17
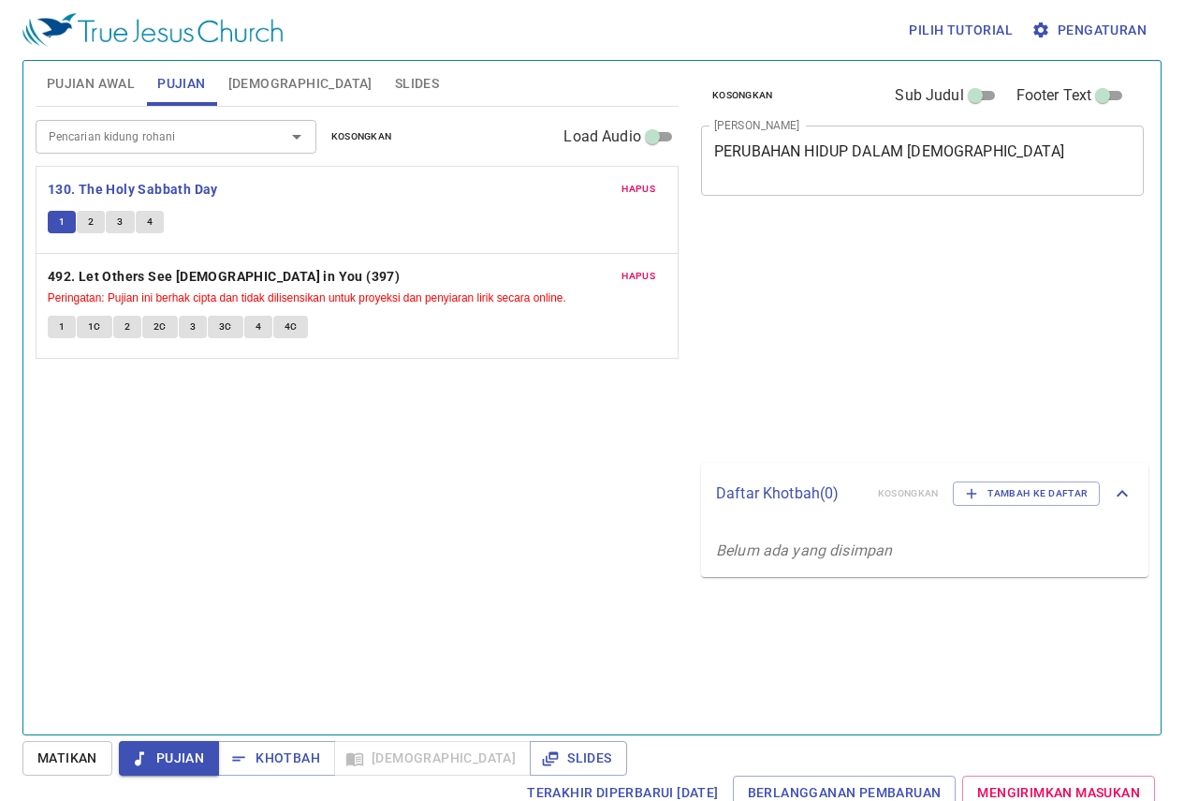
scroll to position [8, 0]
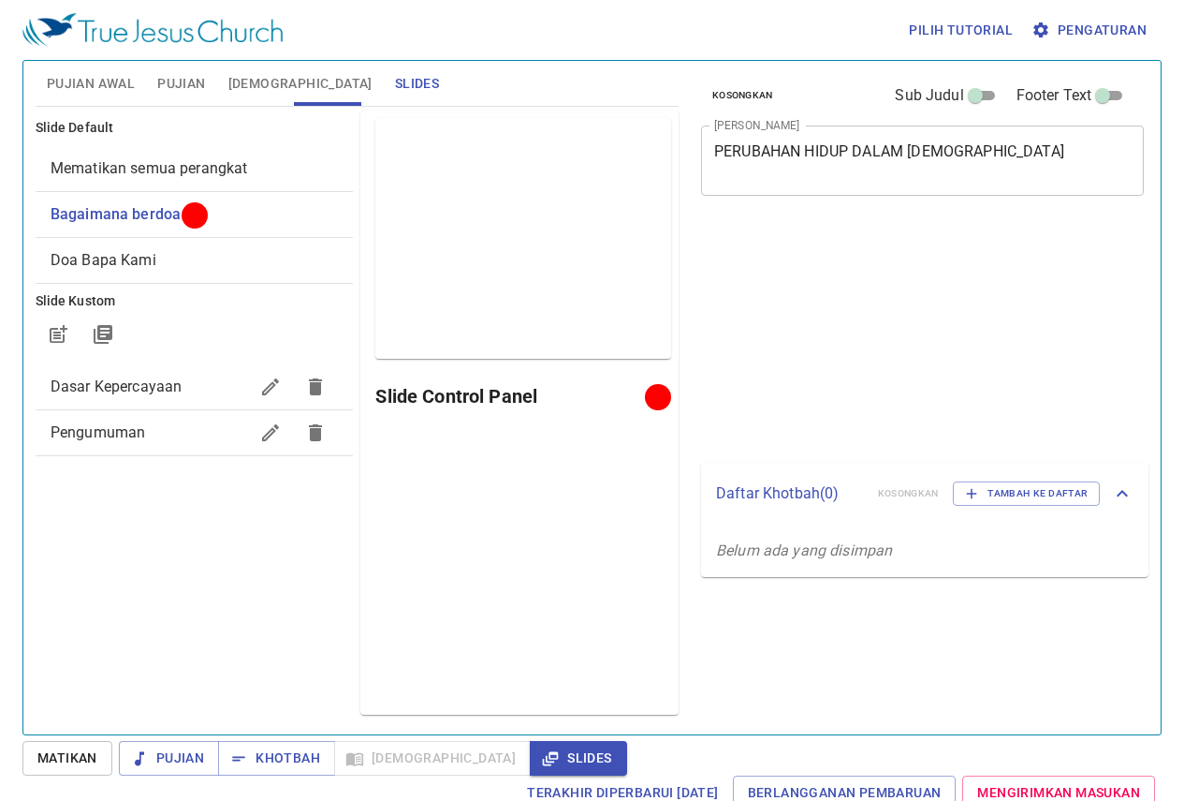
scroll to position [8, 0]
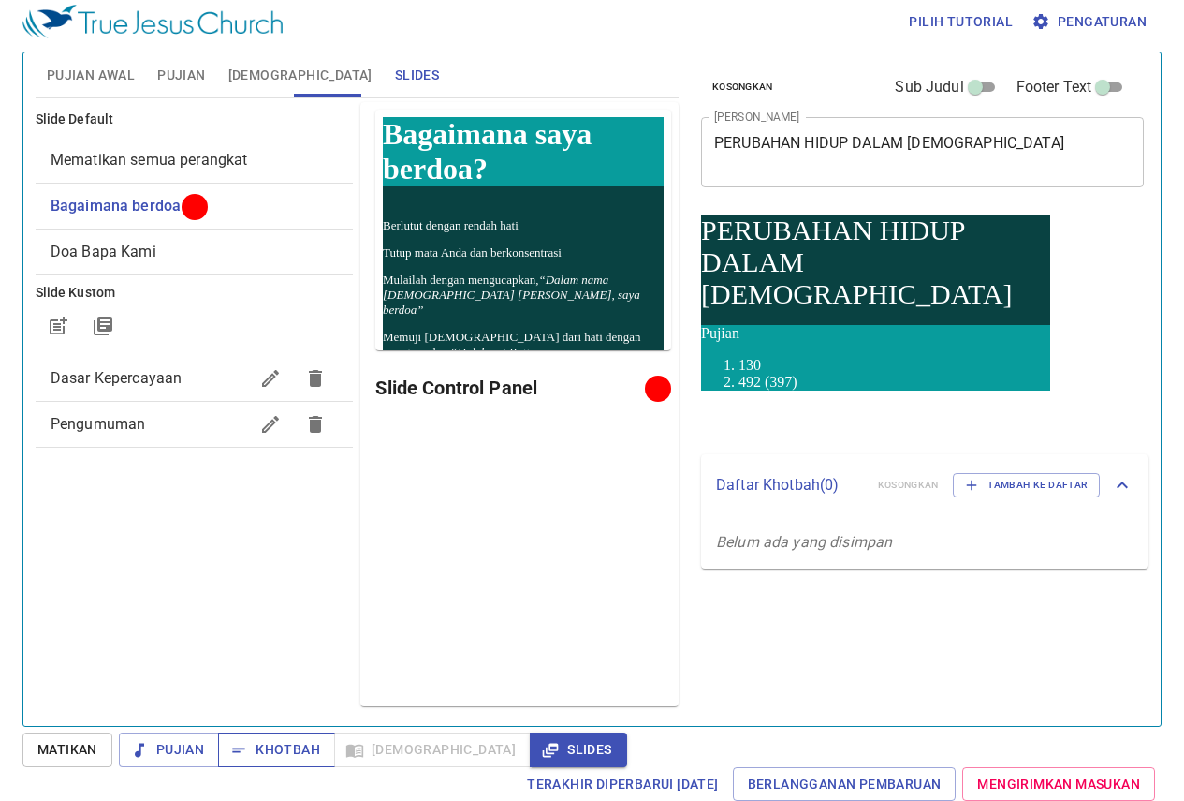
click at [262, 749] on span "Khotbah" at bounding box center [276, 749] width 87 height 23
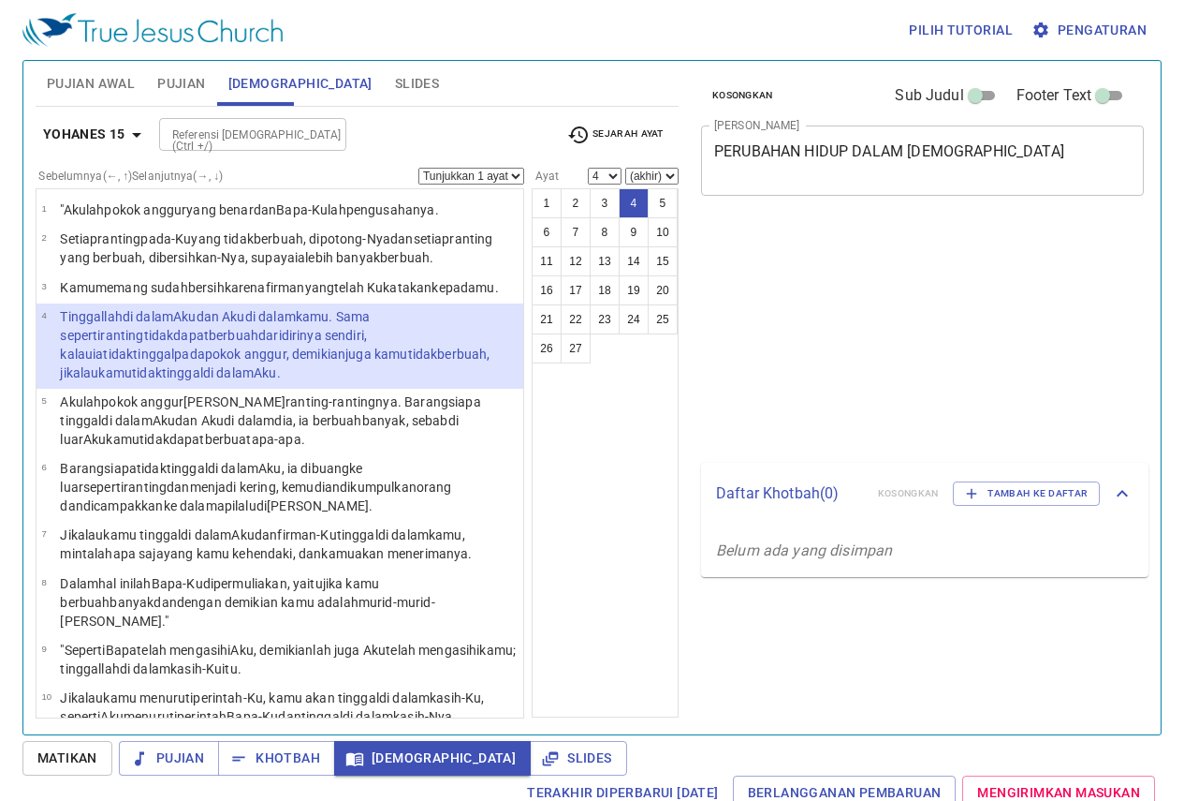
select select "4"
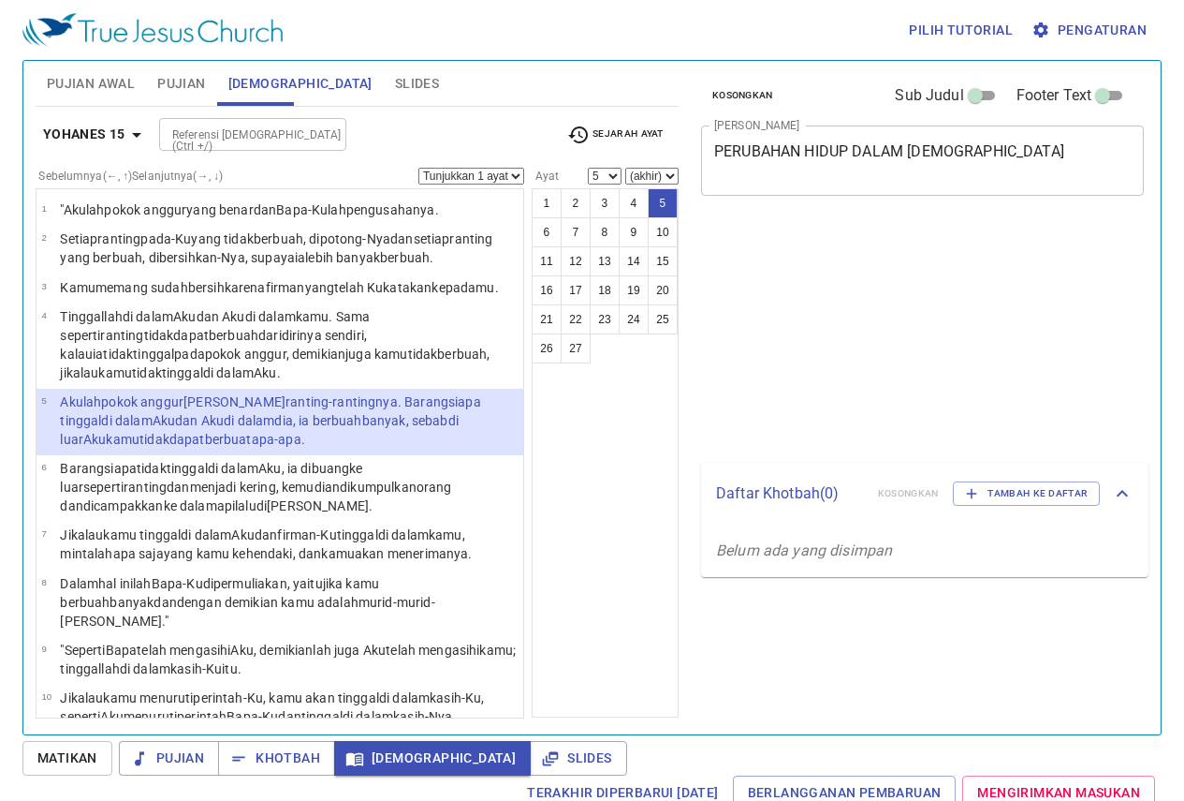
select select "5"
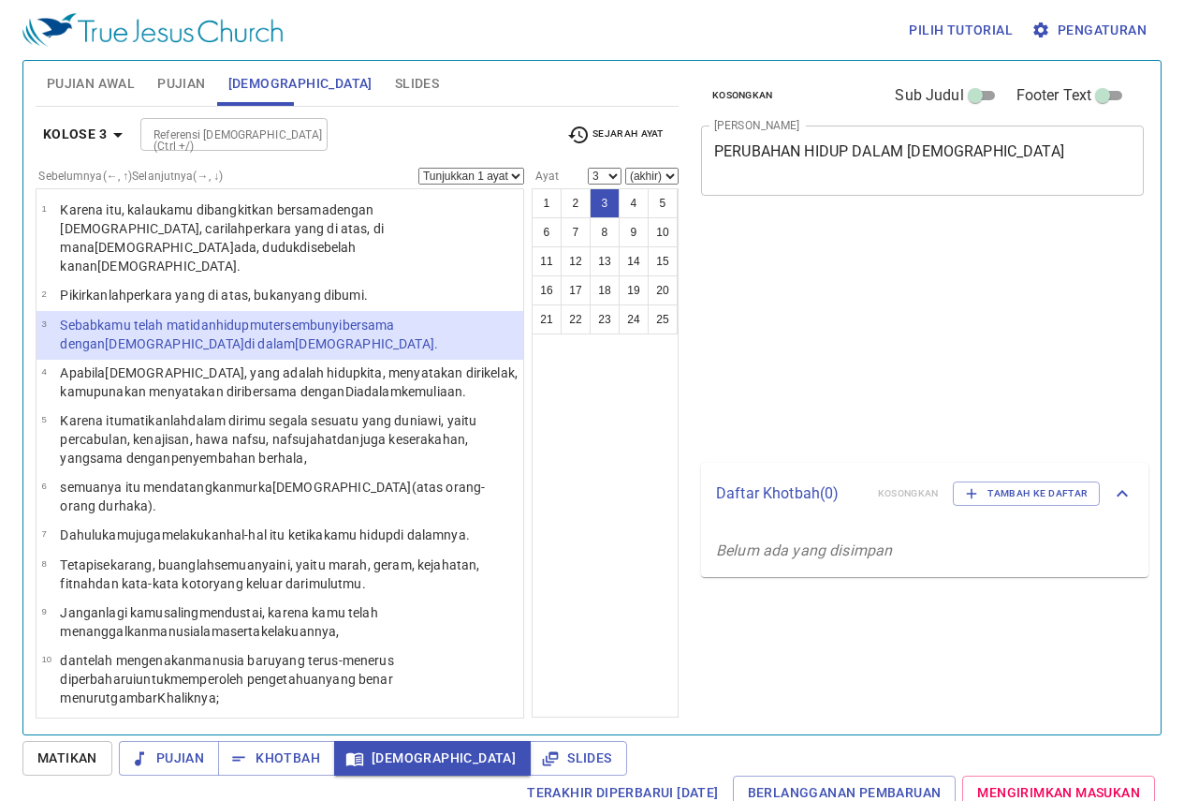
select select "3"
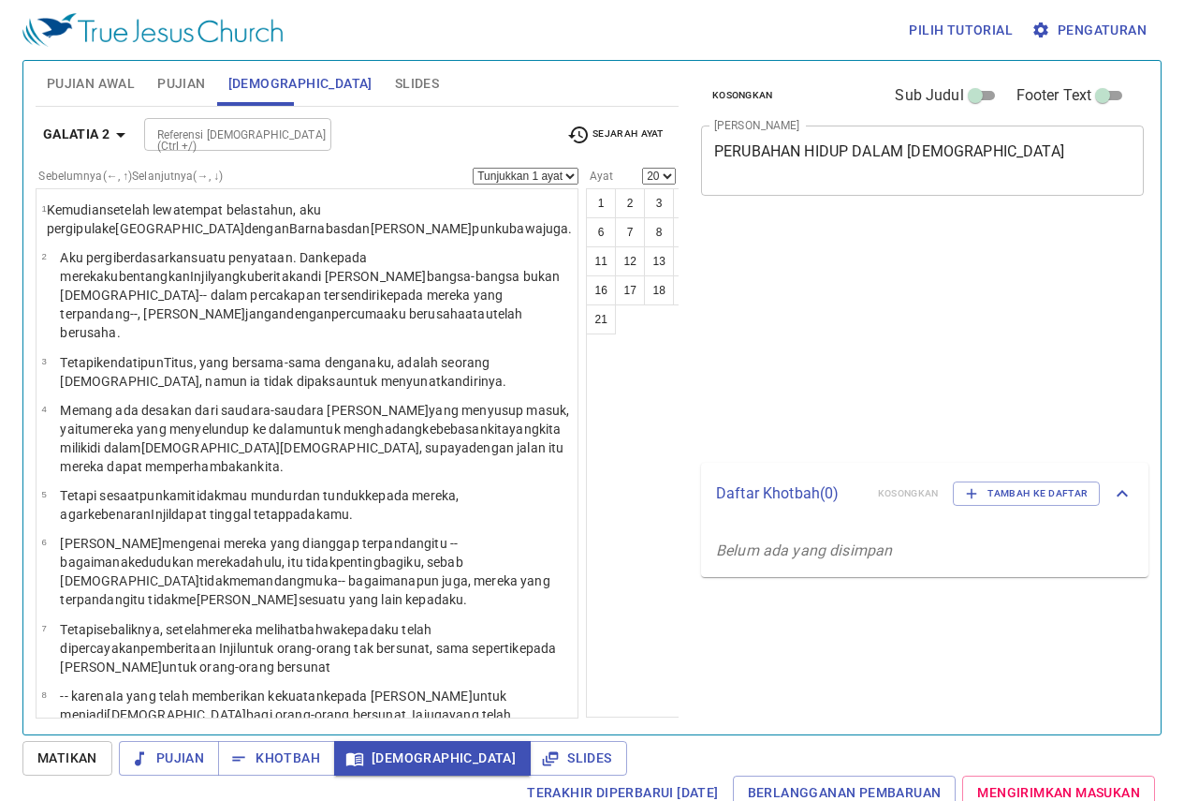
select select "20"
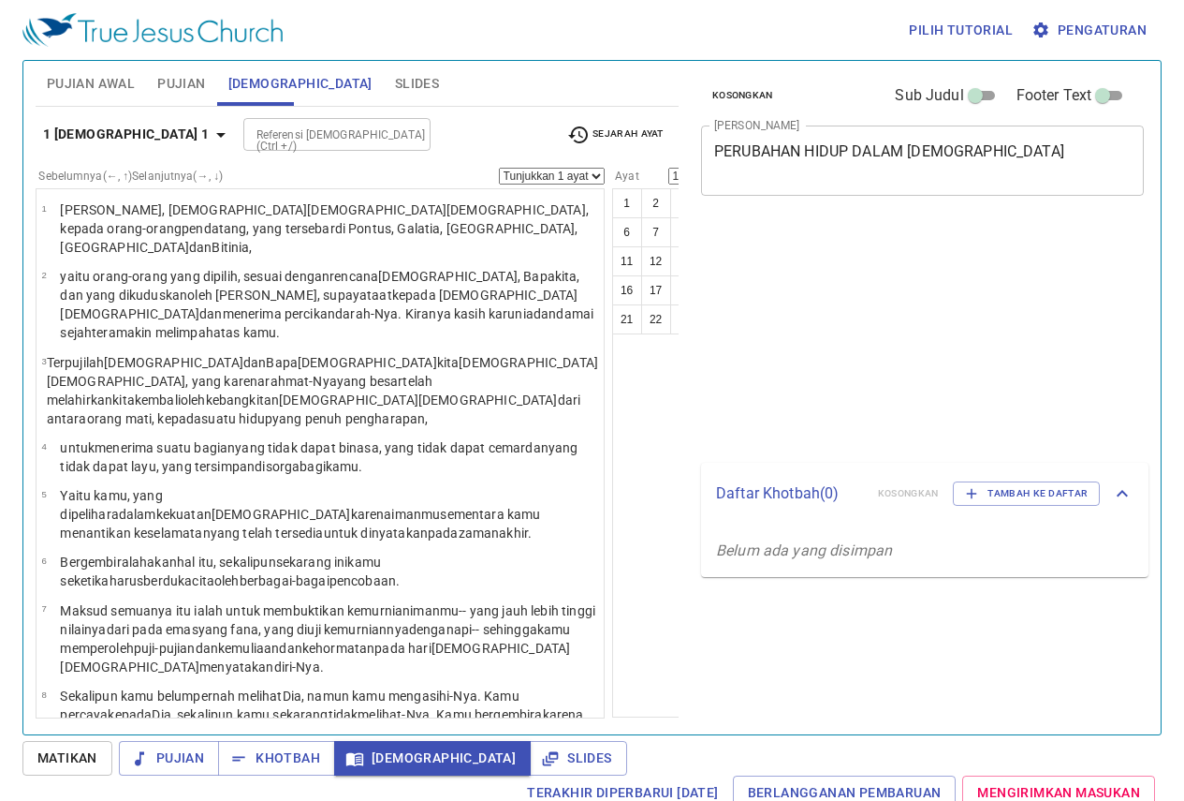
select select "15"
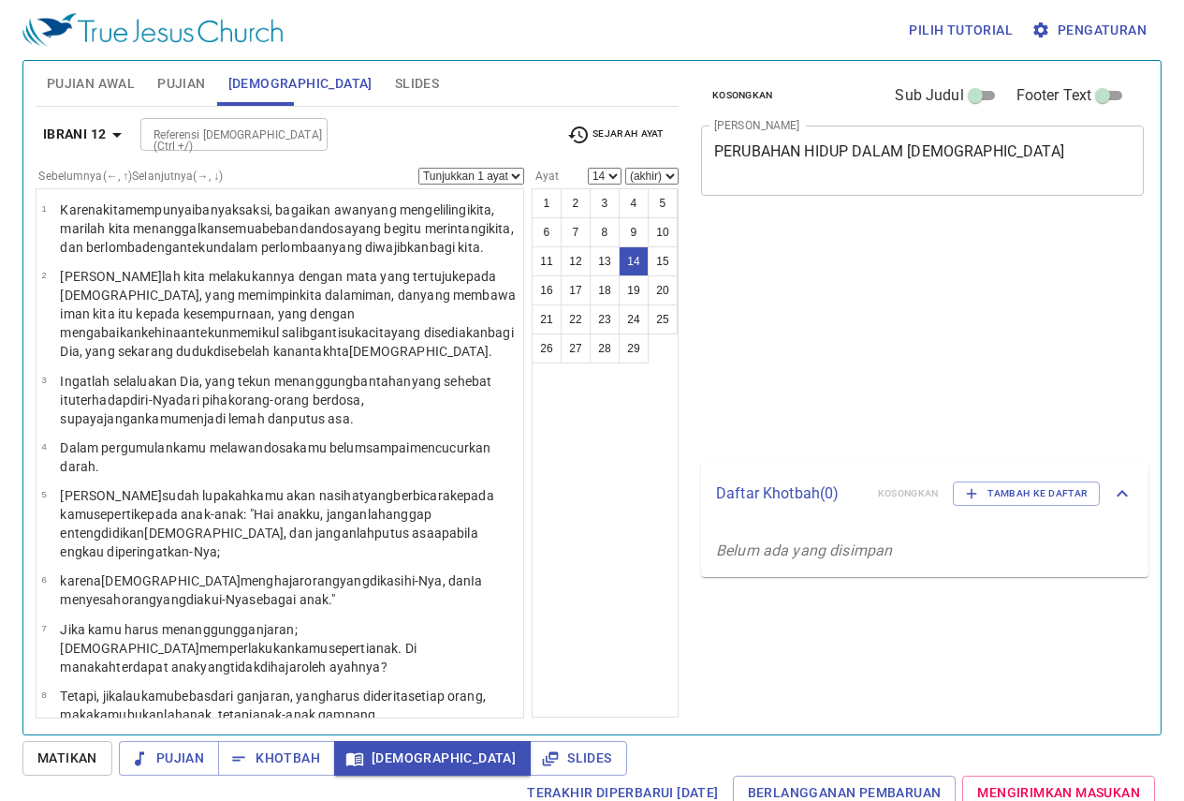
select select "14"
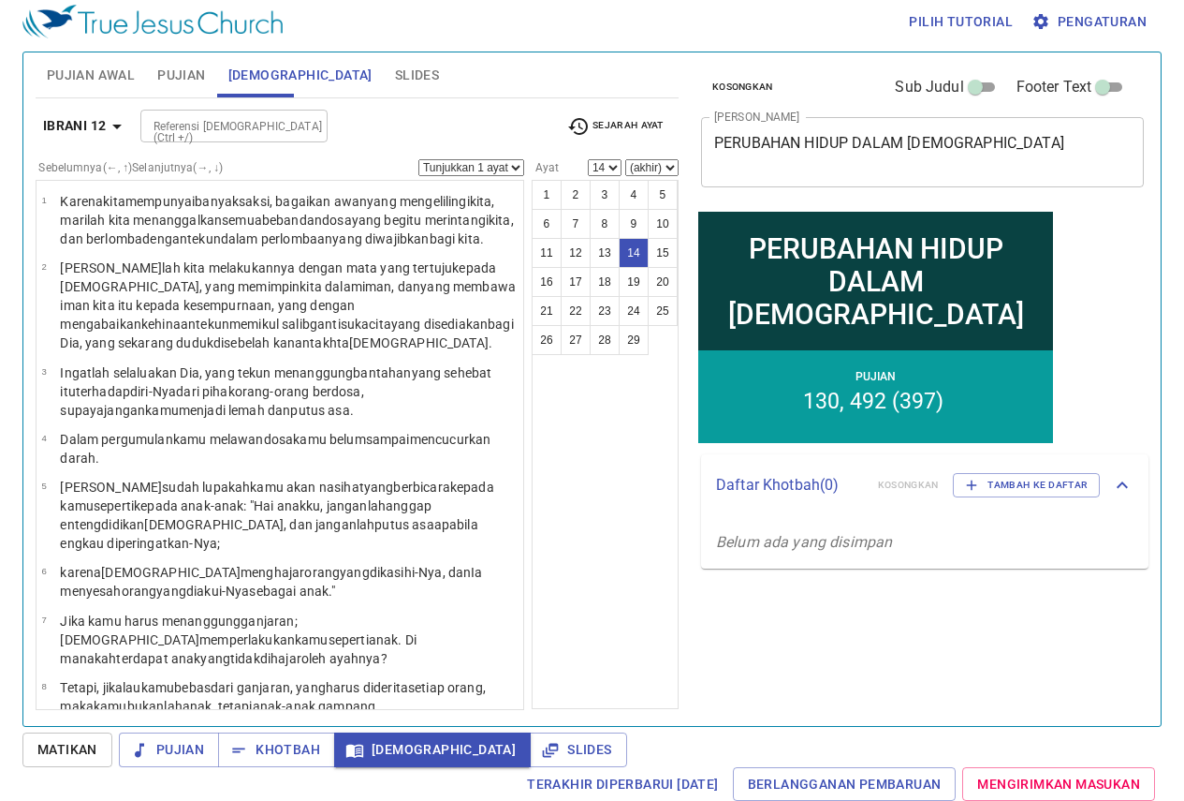
click at [618, 534] on div "1 2 3 4 5 6 7 8 9 10 11 12 13 14 15 16 17 18 19 20 21 22 23 24 25 26 27 28 29" at bounding box center [605, 444] width 147 height 529
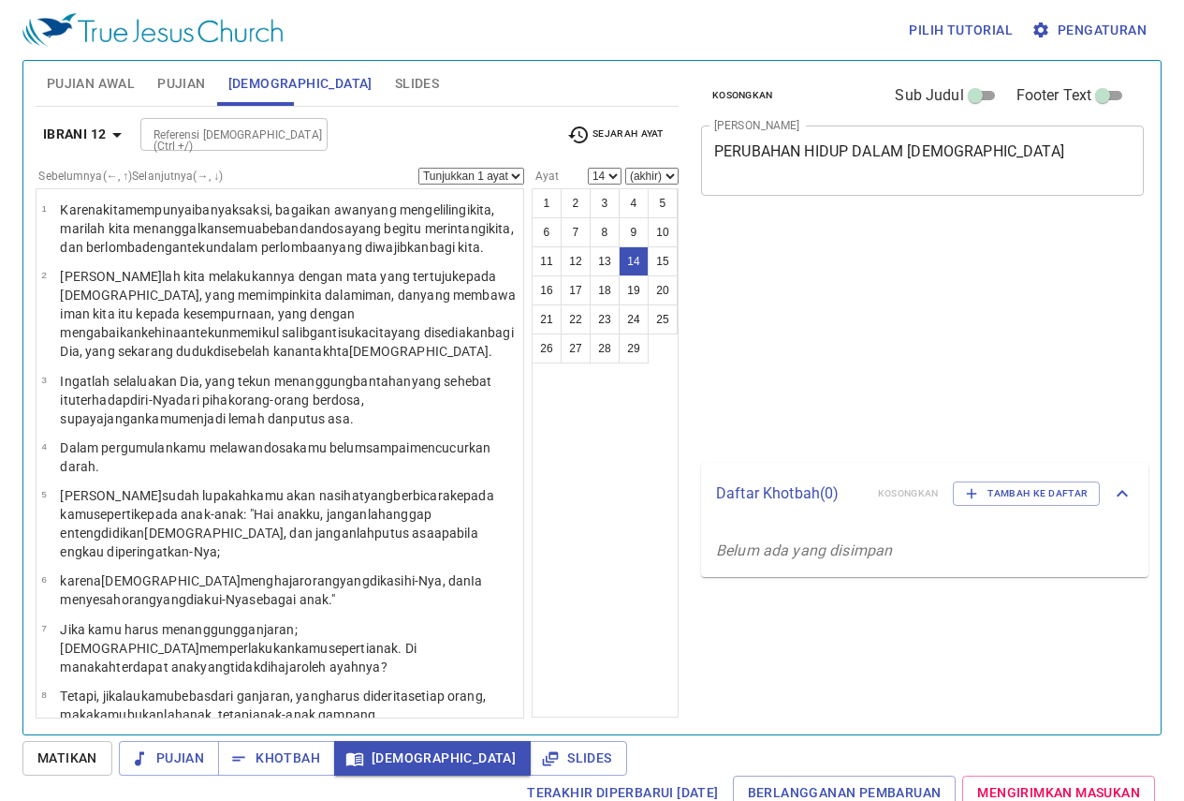
select select "14"
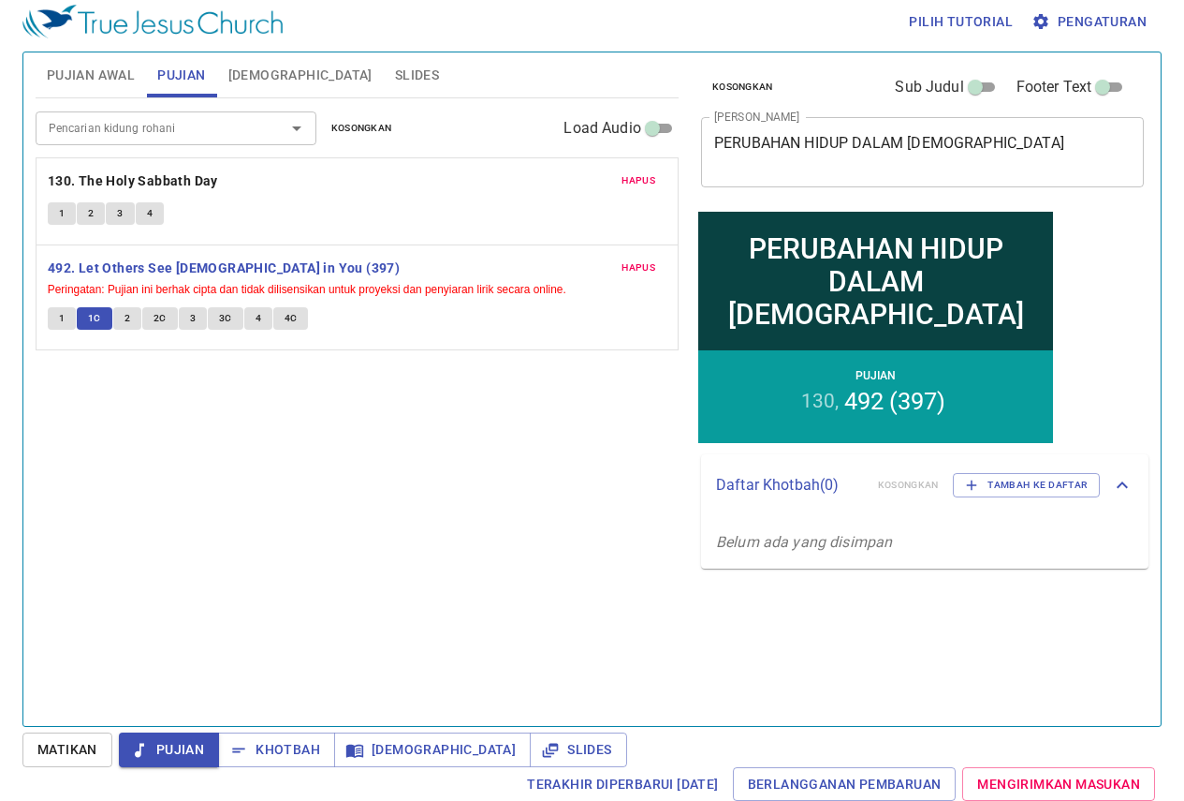
scroll to position [8, 0]
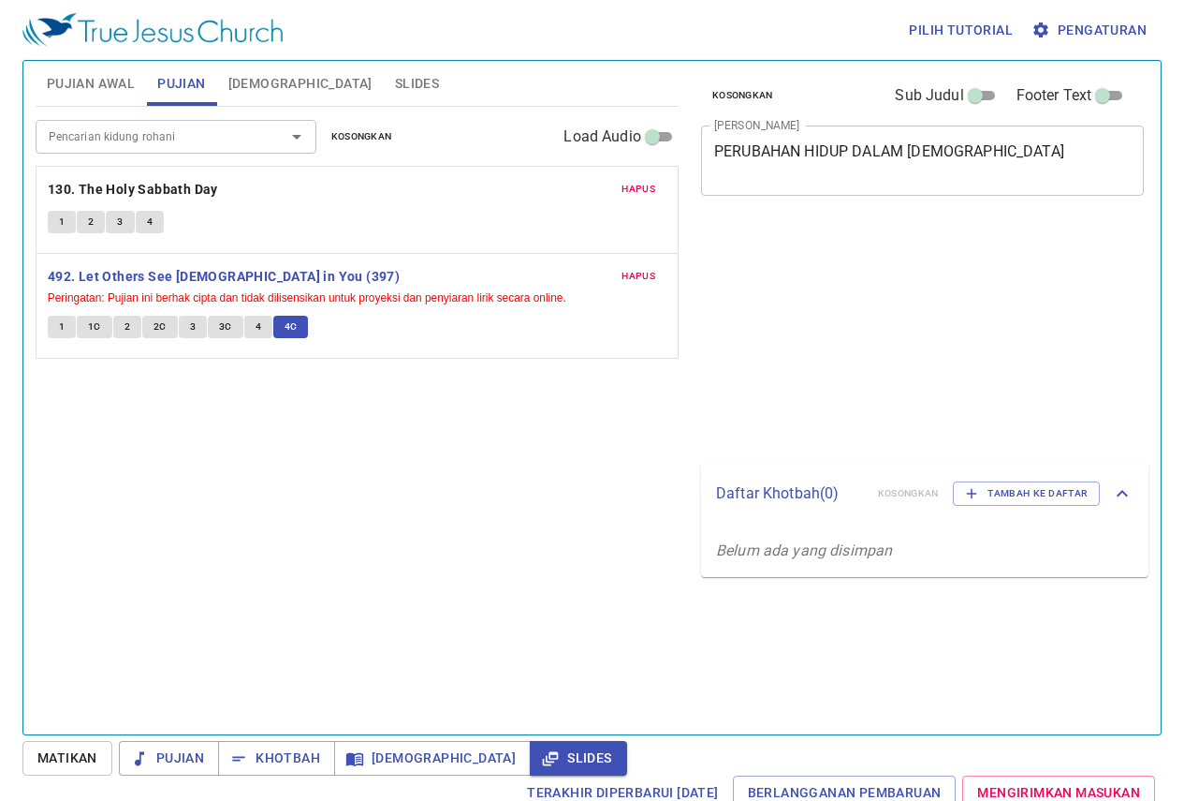
scroll to position [8, 0]
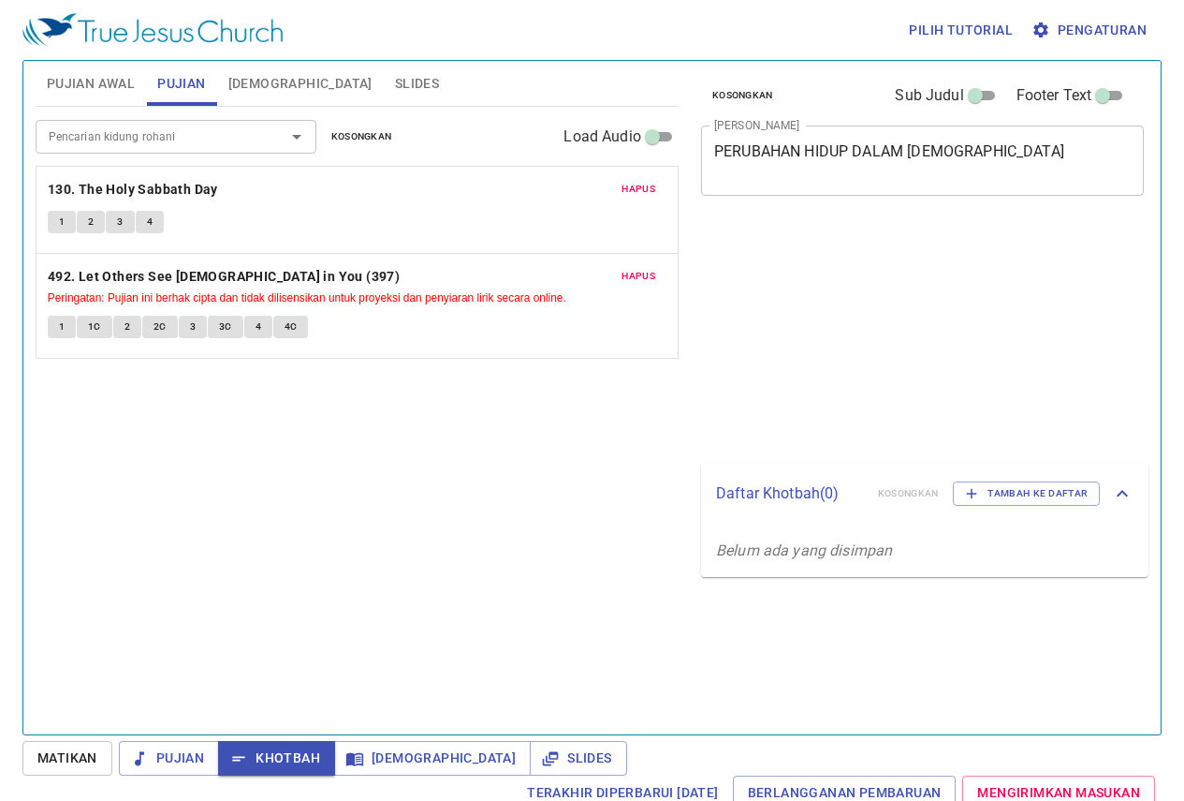
scroll to position [8, 0]
